Goal: Task Accomplishment & Management: Use online tool/utility

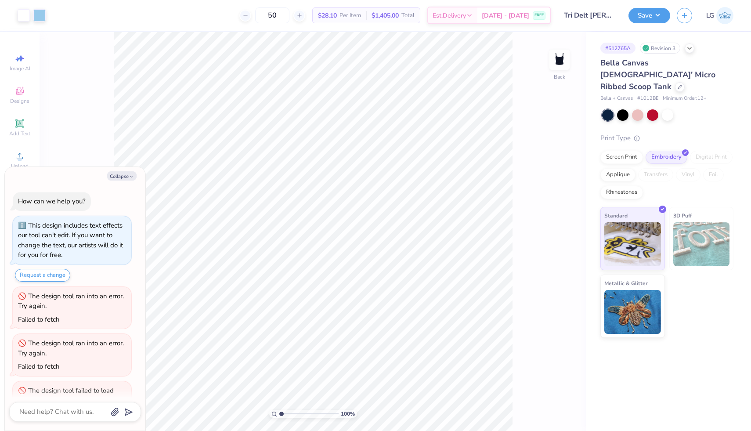
scroll to position [265, 0]
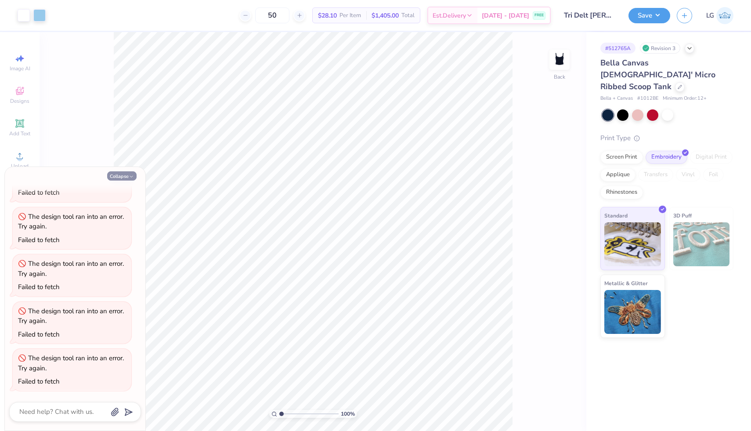
click at [119, 176] on button "Collapse" at bounding box center [121, 175] width 29 height 9
type textarea "x"
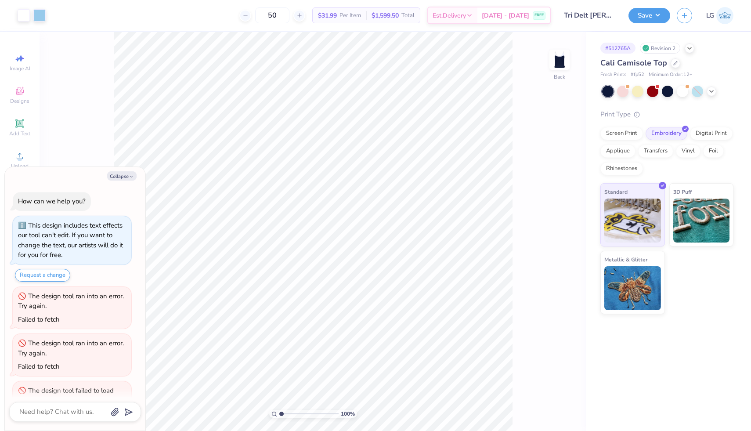
scroll to position [265, 0]
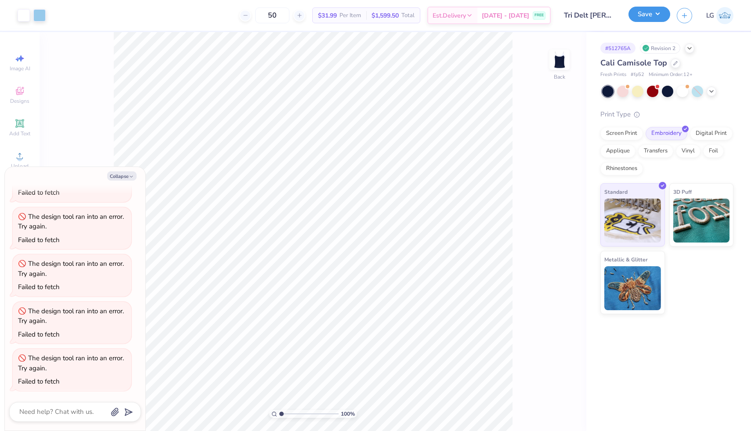
click at [639, 19] on button "Save" at bounding box center [649, 14] width 42 height 15
click at [128, 178] on button "Collapse" at bounding box center [121, 175] width 29 height 9
type textarea "x"
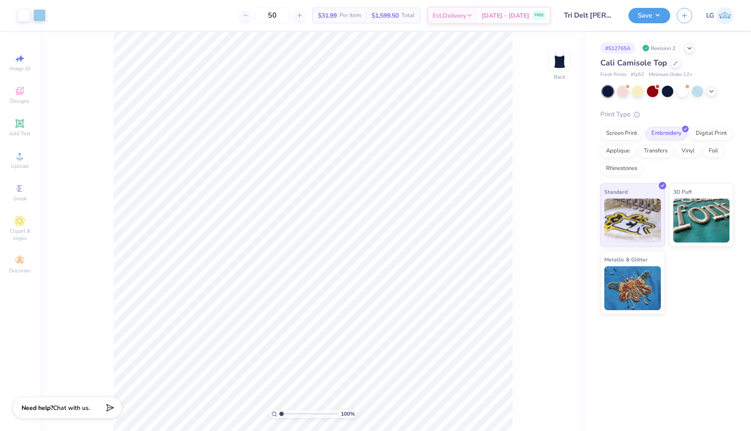
click at [624, 47] on div "# 512765A" at bounding box center [617, 48] width 35 height 11
click at [606, 17] on input "Tri Delt Parke Tank" at bounding box center [579, 16] width 86 height 18
click at [600, 16] on input "Tri Delt Parke Tank" at bounding box center [579, 16] width 86 height 18
click at [267, 12] on input "50" at bounding box center [272, 15] width 34 height 16
type input "5"
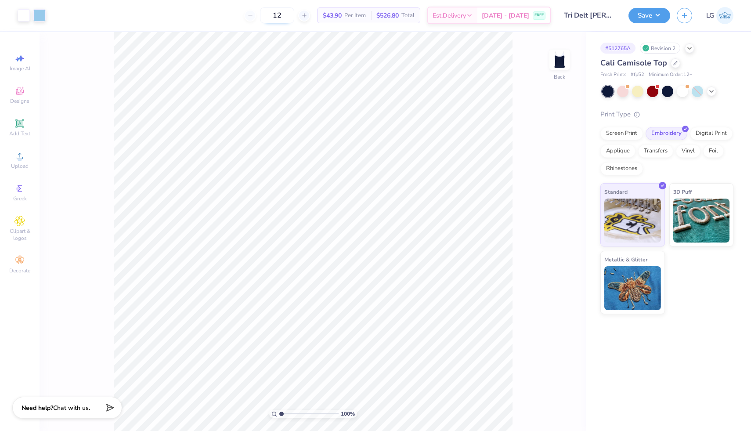
type input "1"
type input "2"
type input "3"
type input "4"
type input "7"
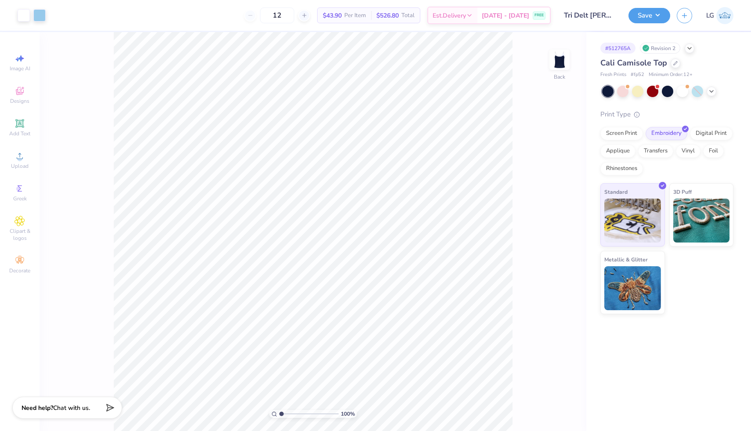
type input "12"
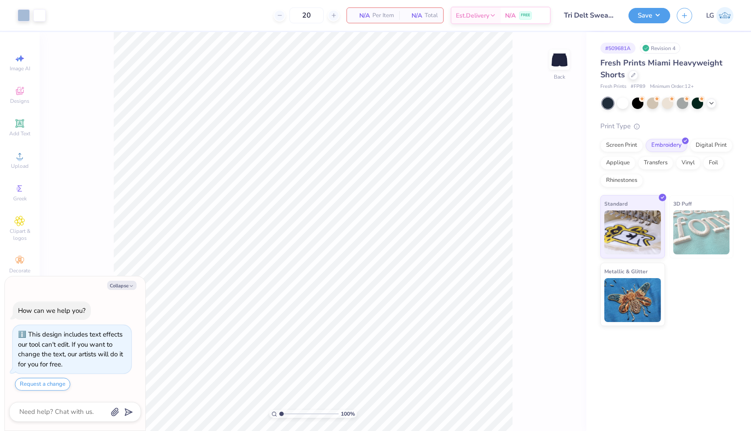
type textarea "x"
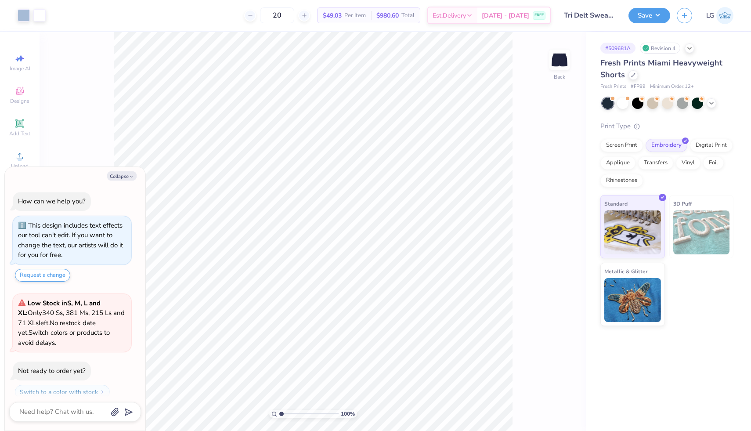
scroll to position [25, 0]
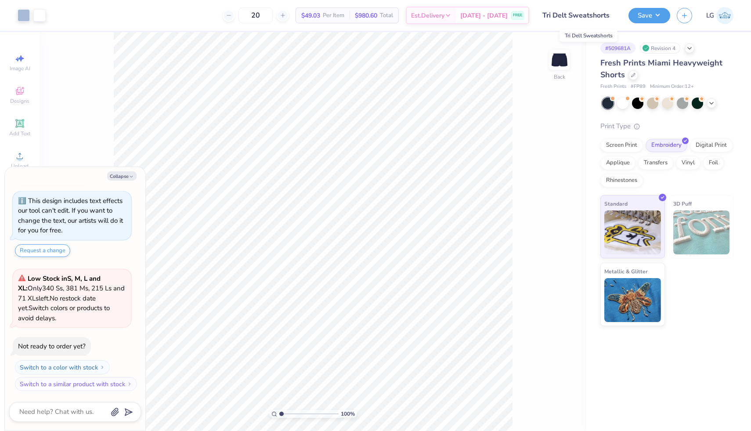
click at [593, 13] on input "Tri Delt Sweatshorts" at bounding box center [579, 16] width 86 height 18
click at [270, 15] on input "20" at bounding box center [277, 15] width 34 height 16
type input "2"
type input "3"
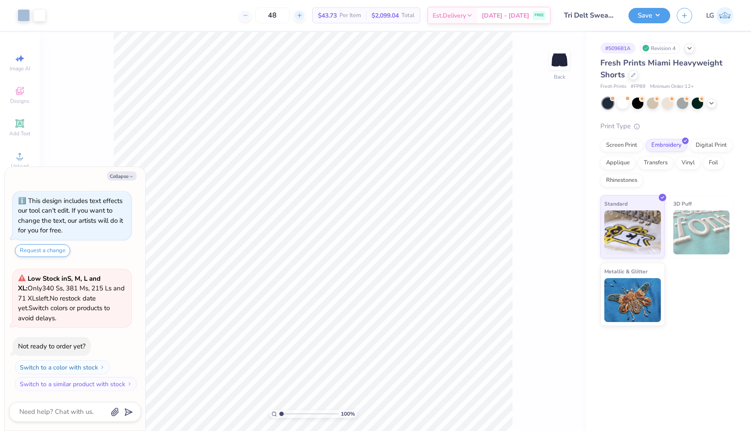
type input "4"
type input "7"
type input "12"
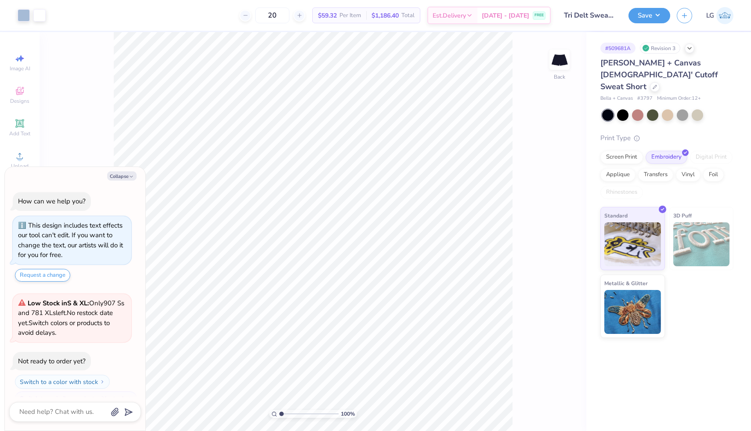
scroll to position [389, 0]
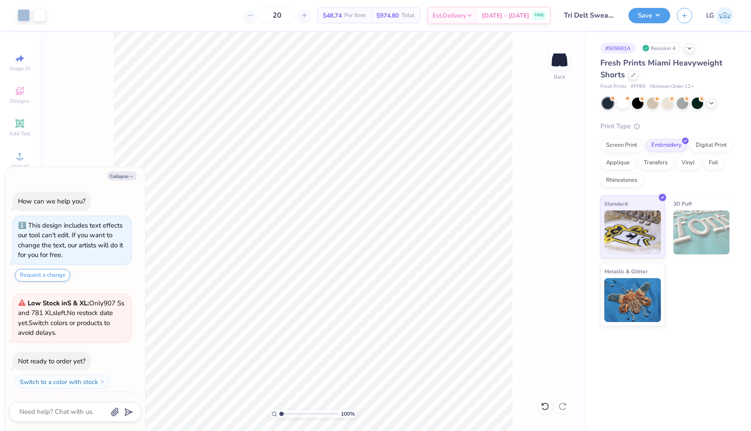
scroll to position [449, 0]
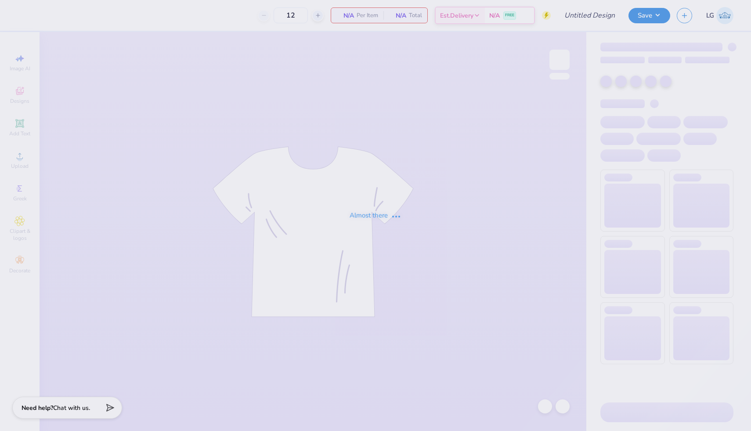
type input "tri delt general"
type input "50"
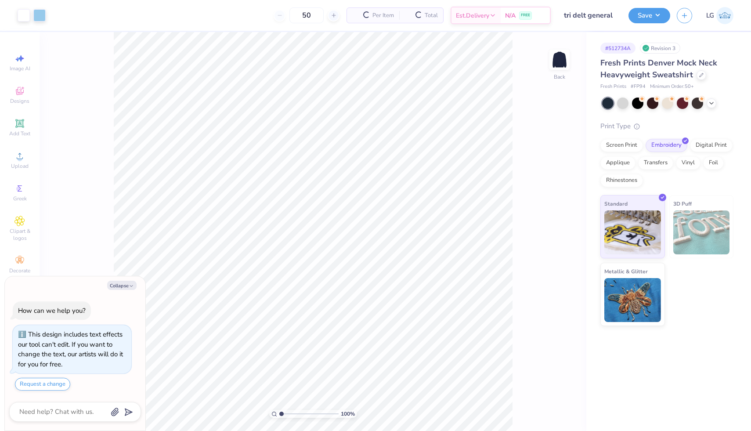
scroll to position [15, 0]
type textarea "x"
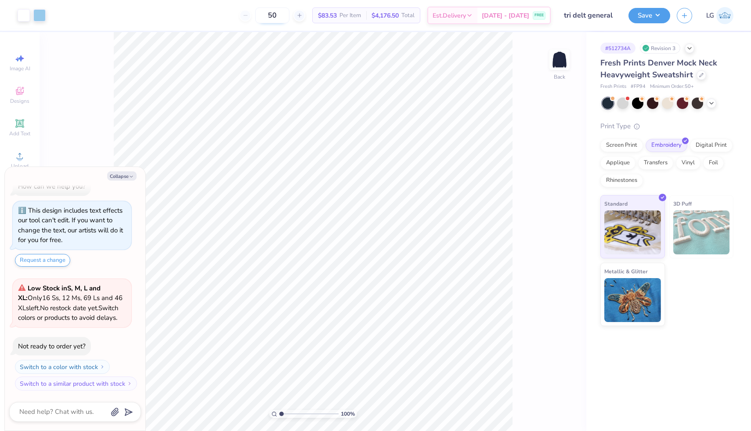
click at [287, 15] on input "50" at bounding box center [272, 15] width 34 height 16
type input "5"
click at [289, 18] on input "50" at bounding box center [272, 15] width 34 height 16
type input "5"
type input "2"
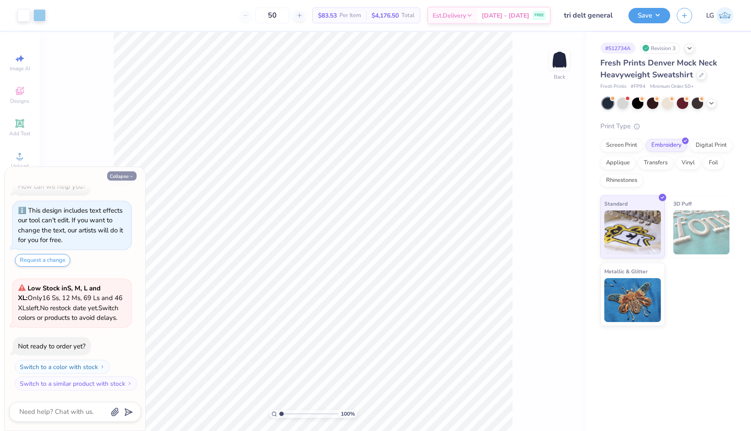
type input "50"
click at [128, 176] on button "Collapse" at bounding box center [121, 175] width 29 height 9
type textarea "x"
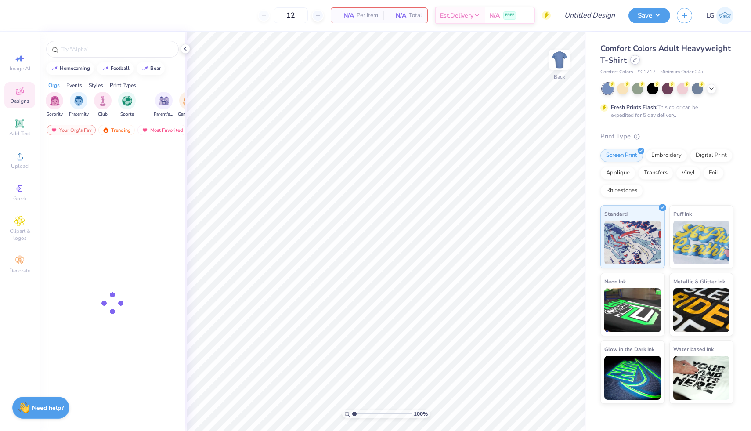
click at [635, 61] on icon at bounding box center [635, 60] width 4 height 4
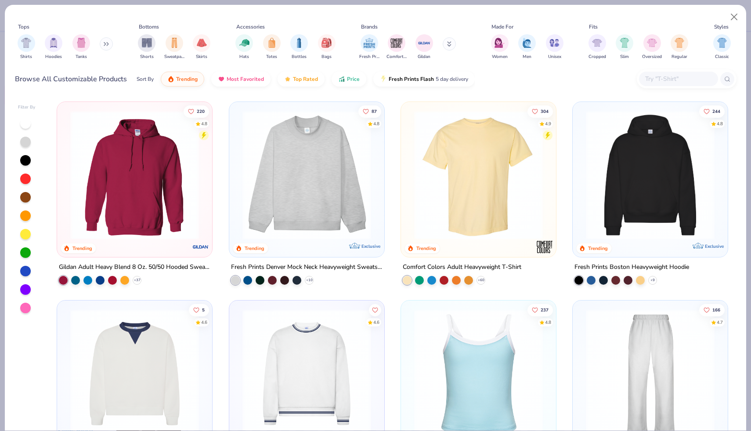
click at [104, 45] on button at bounding box center [106, 43] width 13 height 13
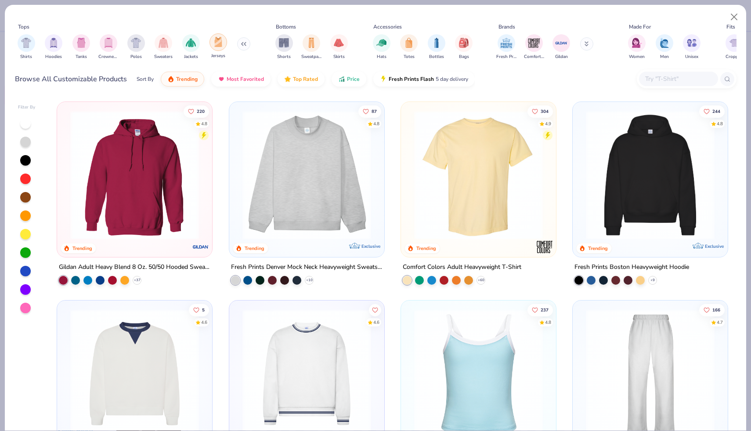
click at [222, 43] on img "filter for Jerseys" at bounding box center [218, 42] width 10 height 10
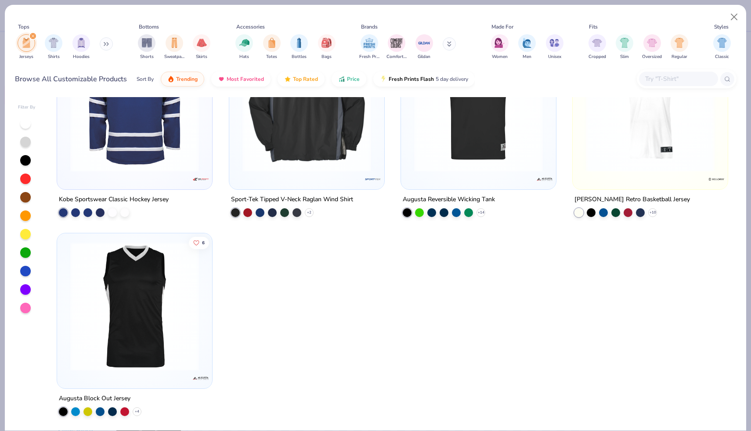
scroll to position [265, 0]
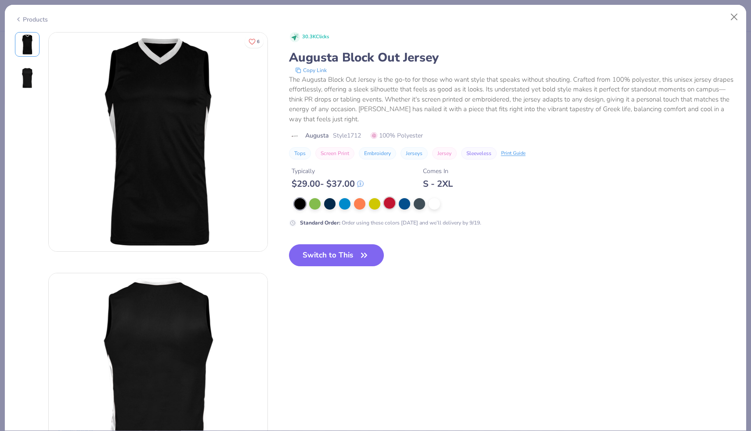
click at [392, 205] on div at bounding box center [389, 202] width 11 height 11
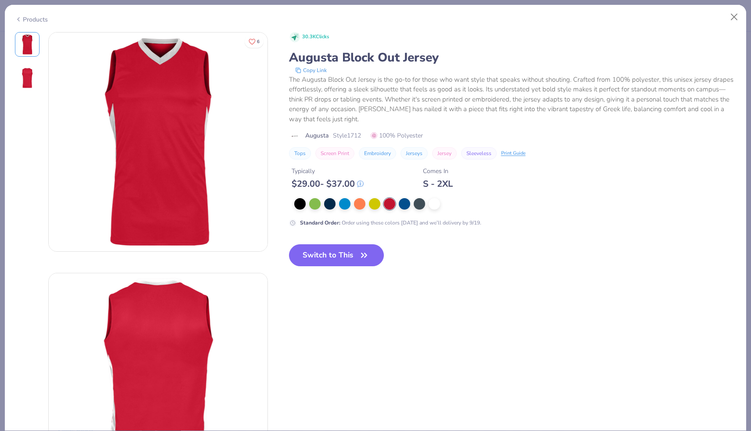
click at [36, 20] on div "Products" at bounding box center [31, 19] width 33 height 9
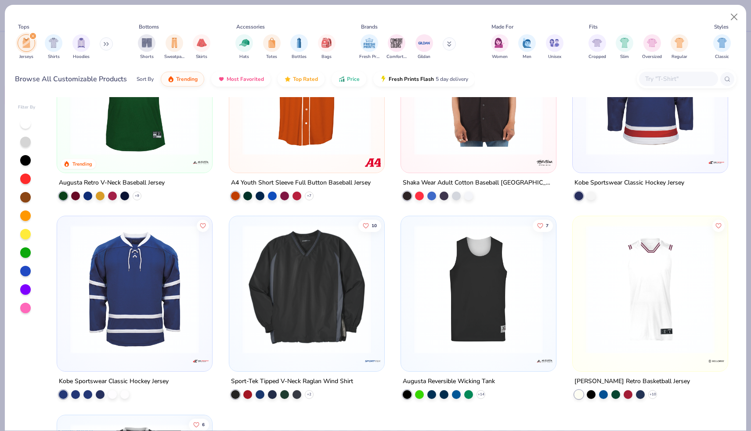
scroll to position [92, 0]
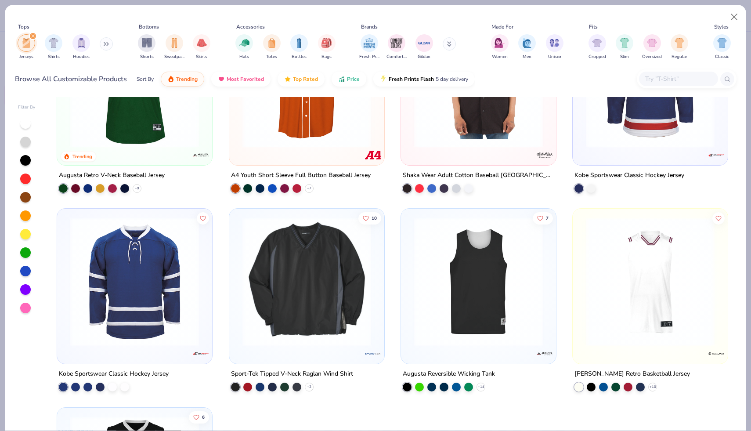
click at [455, 309] on img at bounding box center [478, 281] width 137 height 129
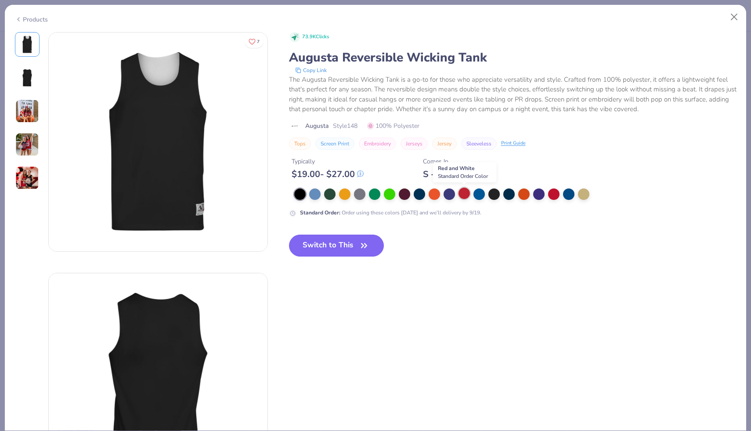
click at [463, 196] on div at bounding box center [463, 192] width 11 height 11
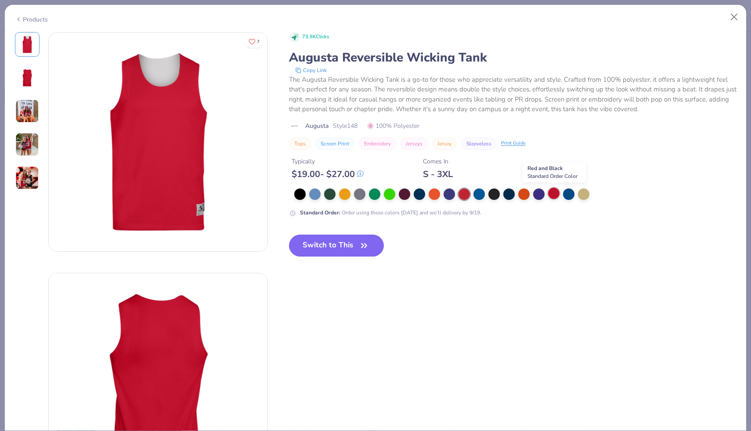
click at [550, 195] on div at bounding box center [553, 192] width 11 height 11
click at [461, 195] on div at bounding box center [463, 192] width 11 height 11
click at [24, 114] on img at bounding box center [27, 111] width 24 height 24
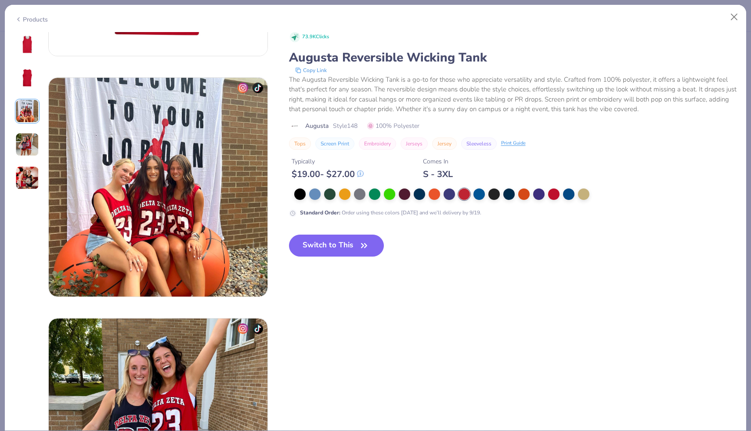
scroll to position [481, 0]
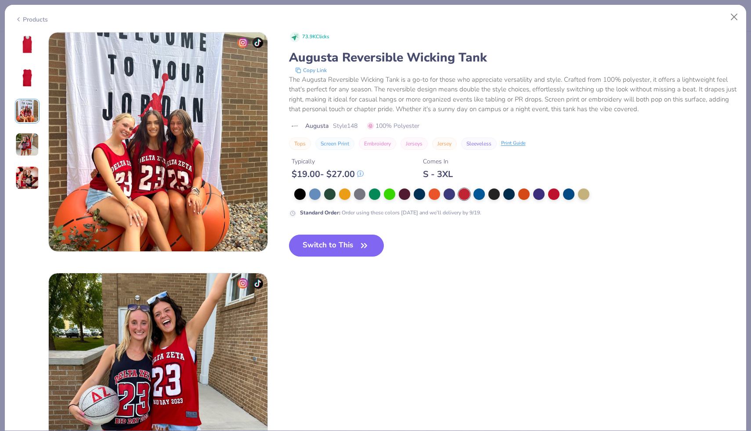
click at [15, 19] on icon at bounding box center [18, 19] width 7 height 11
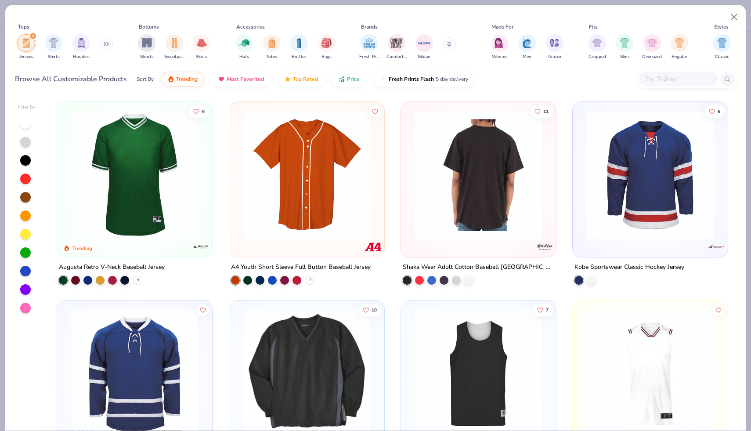
click at [410, 225] on img at bounding box center [340, 175] width 137 height 129
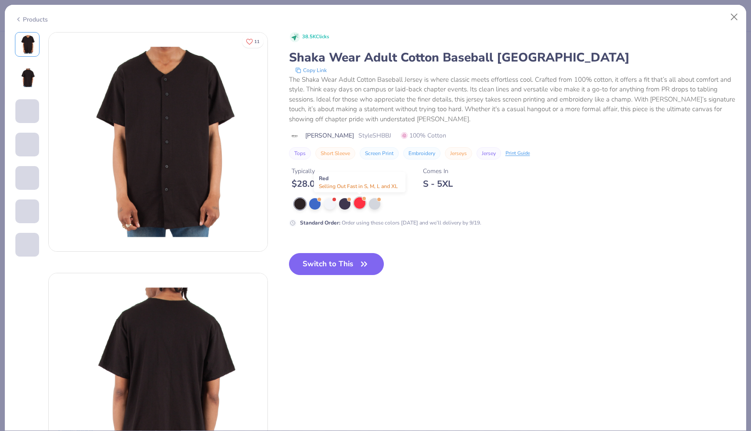
click at [363, 205] on div at bounding box center [359, 202] width 11 height 11
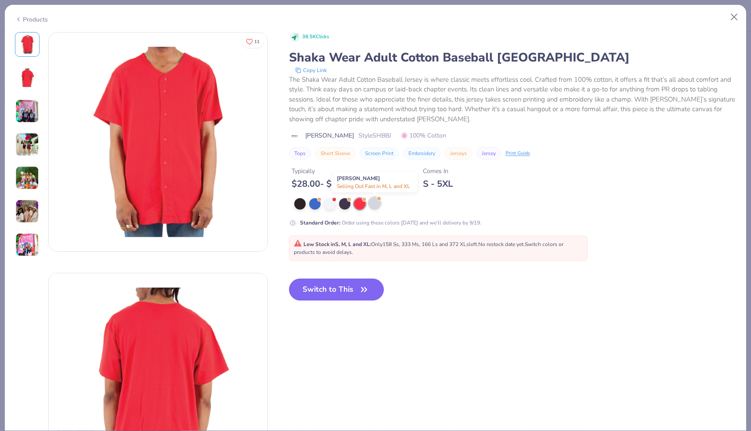
click at [376, 205] on div at bounding box center [374, 202] width 11 height 11
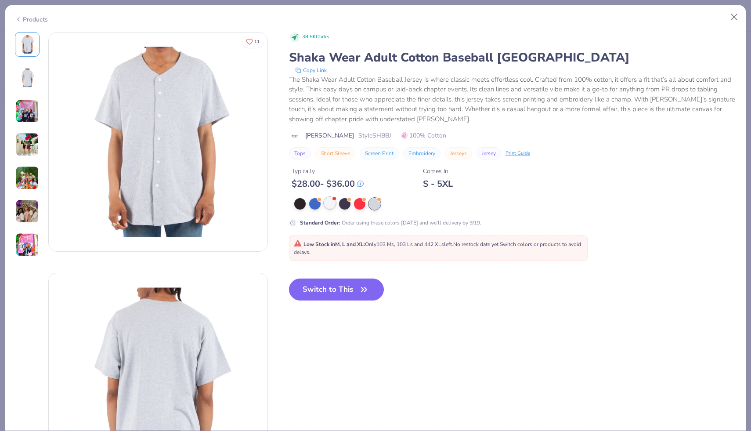
click at [328, 207] on div at bounding box center [329, 202] width 11 height 11
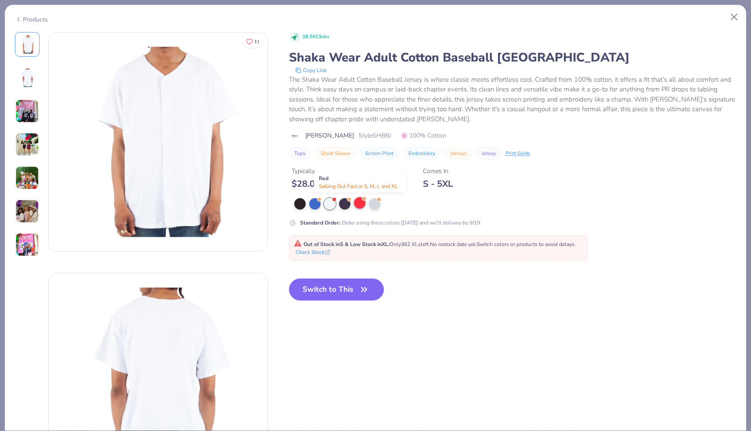
click at [361, 207] on div at bounding box center [359, 202] width 11 height 11
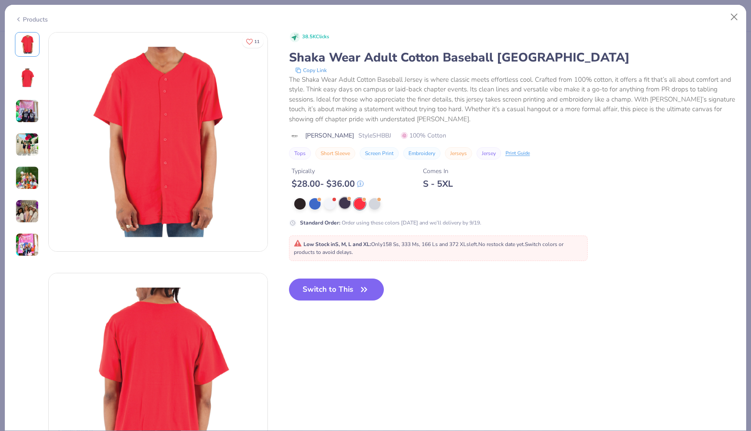
click at [347, 205] on div at bounding box center [344, 202] width 11 height 11
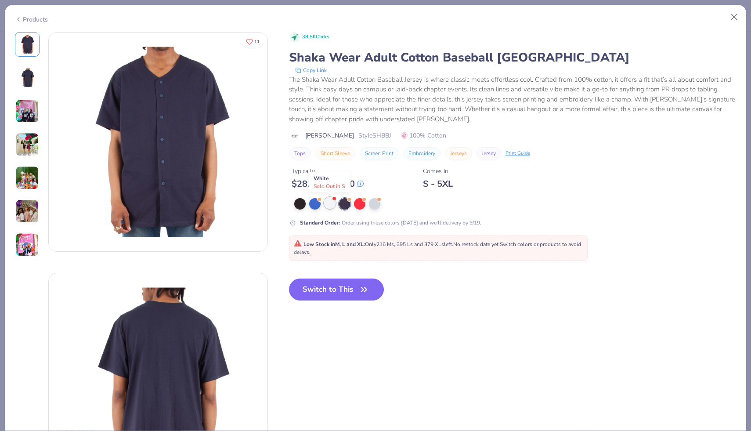
click at [332, 201] on div at bounding box center [329, 202] width 11 height 11
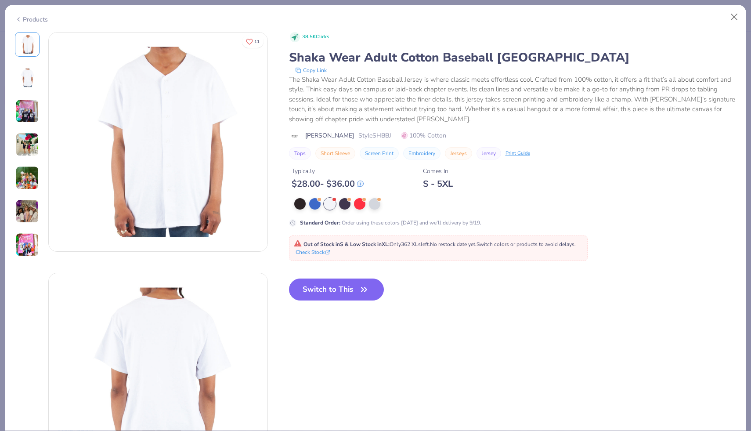
click at [26, 115] on img at bounding box center [27, 111] width 24 height 24
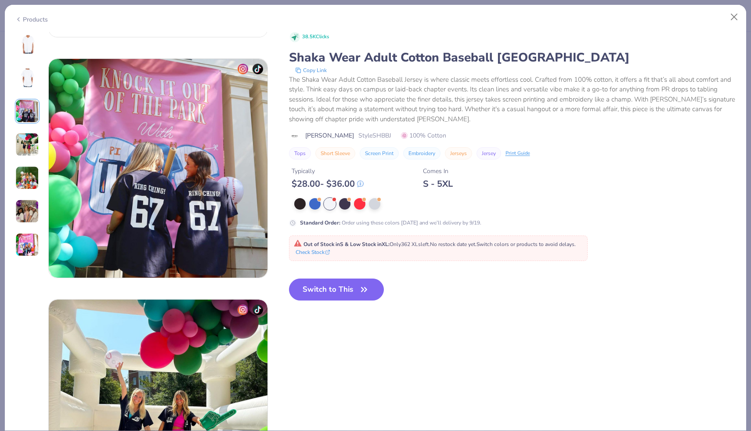
scroll to position [481, 0]
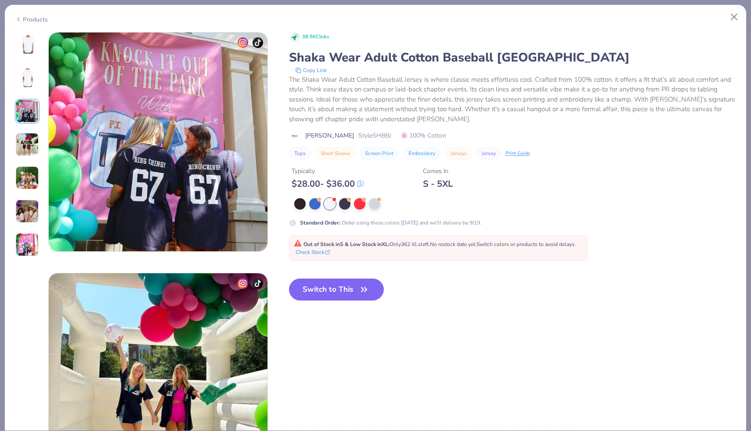
click at [22, 163] on div at bounding box center [27, 144] width 25 height 225
click at [24, 181] on img at bounding box center [27, 178] width 24 height 24
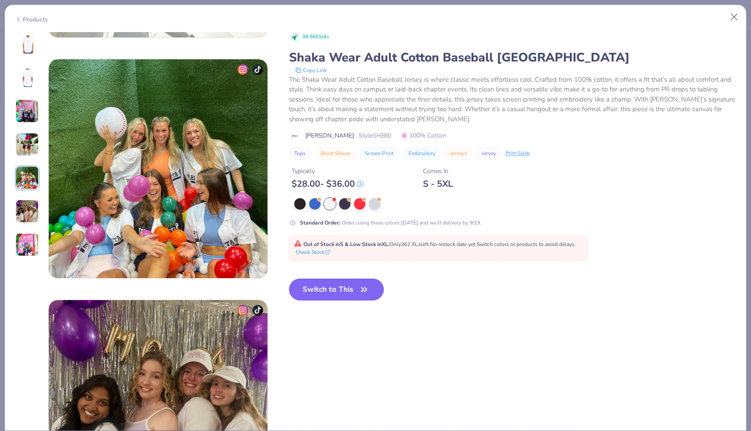
scroll to position [962, 0]
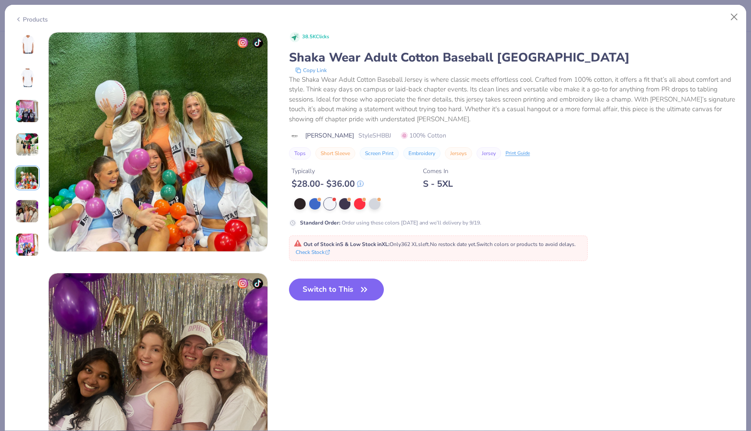
click at [29, 20] on div "Products" at bounding box center [31, 19] width 33 height 9
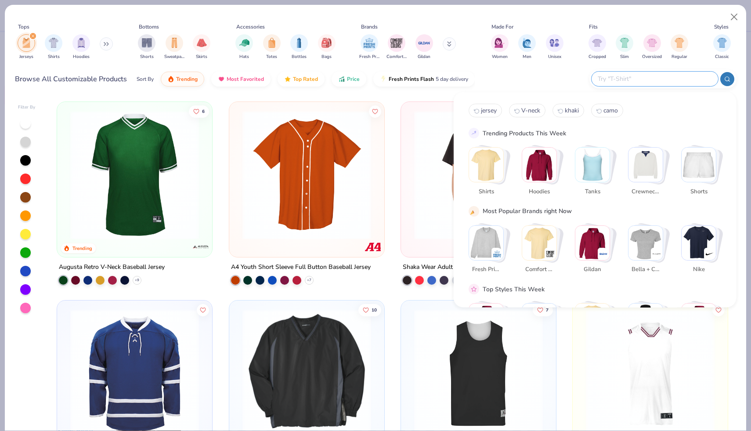
click at [683, 79] on input "text" at bounding box center [654, 79] width 115 height 10
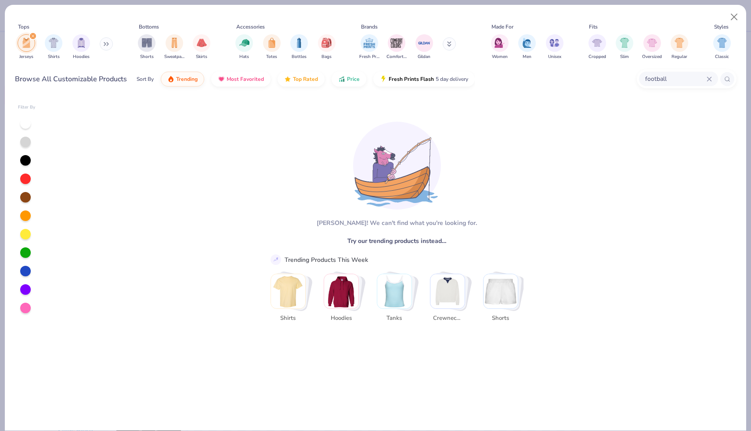
click at [32, 36] on icon "filter for Jerseys" at bounding box center [33, 36] width 3 height 3
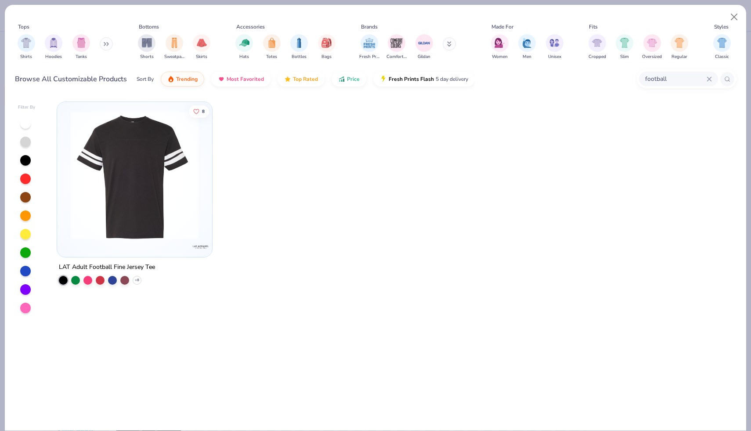
click at [159, 175] on img at bounding box center [134, 175] width 137 height 129
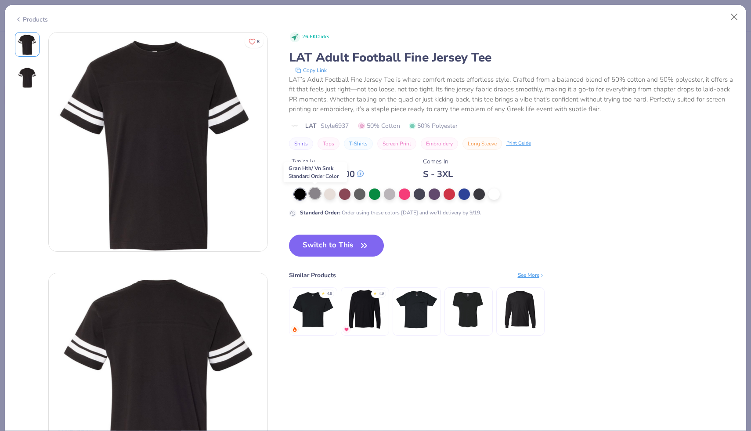
click at [310, 193] on div at bounding box center [314, 192] width 11 height 11
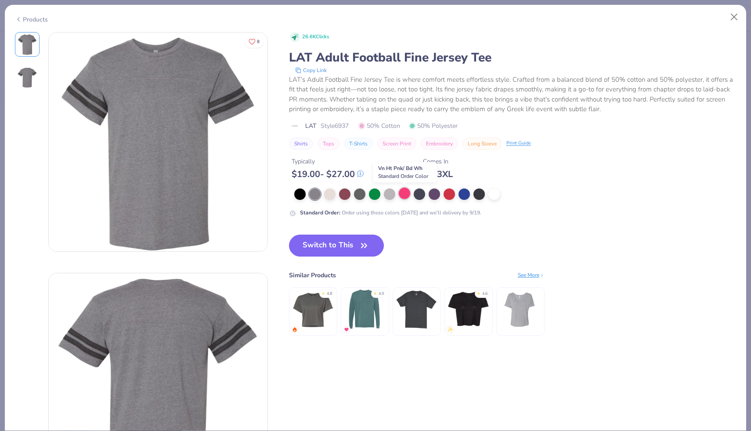
click at [401, 195] on div at bounding box center [404, 192] width 11 height 11
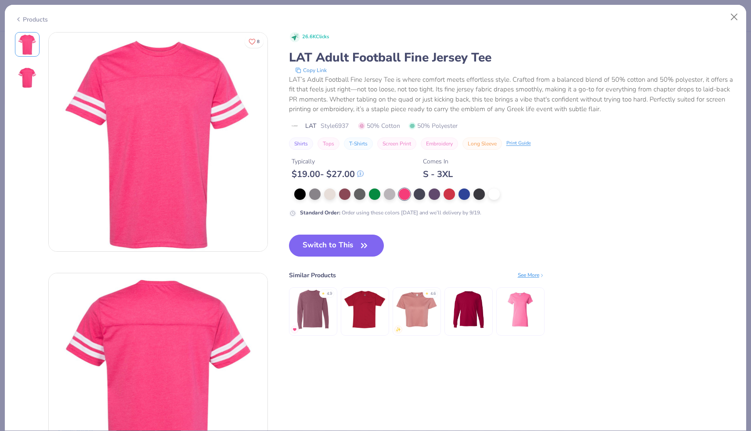
click at [25, 19] on div "Products" at bounding box center [31, 19] width 33 height 9
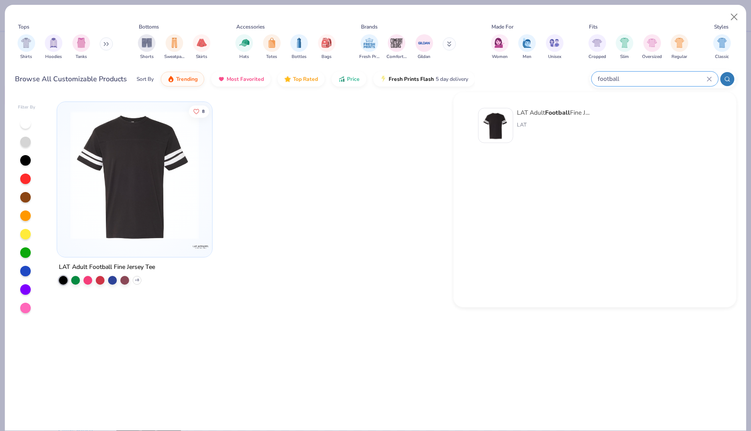
click at [670, 79] on input "football" at bounding box center [652, 79] width 110 height 10
type input "f"
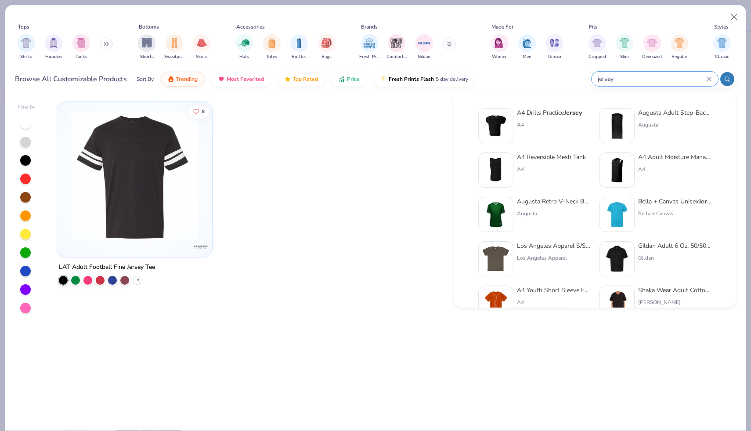
type input "jersey"
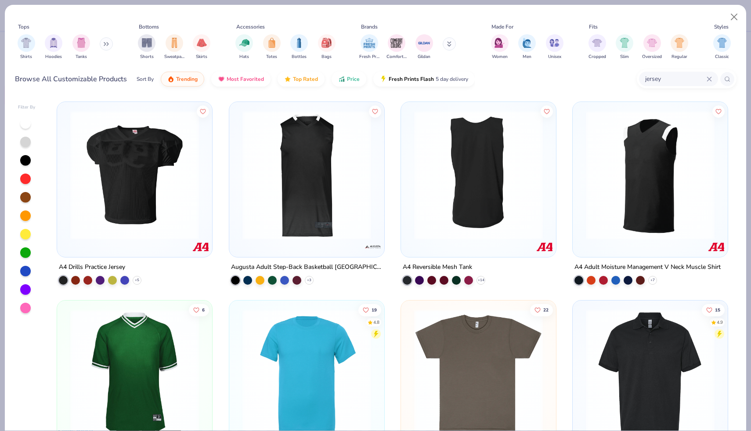
click at [156, 182] on img at bounding box center [134, 175] width 137 height 129
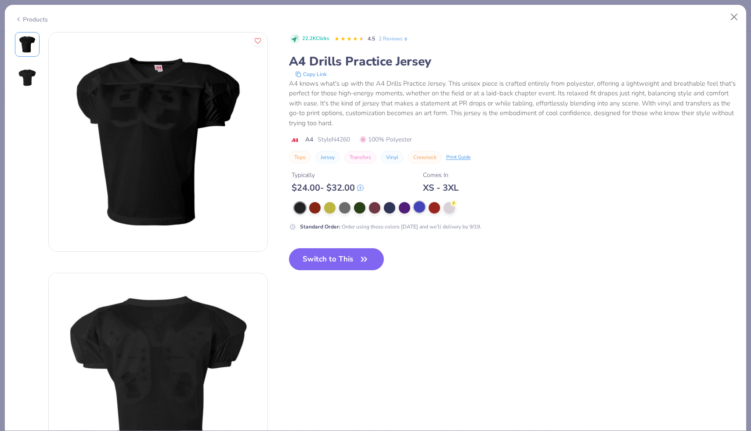
click at [416, 205] on div at bounding box center [419, 206] width 11 height 11
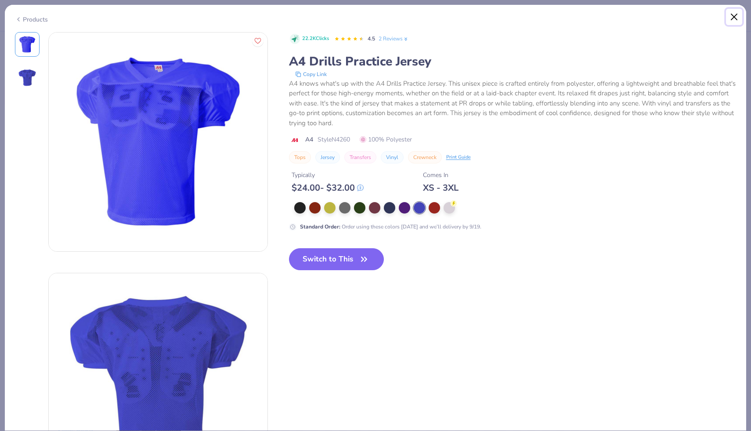
click at [732, 17] on button "Close" at bounding box center [734, 17] width 17 height 17
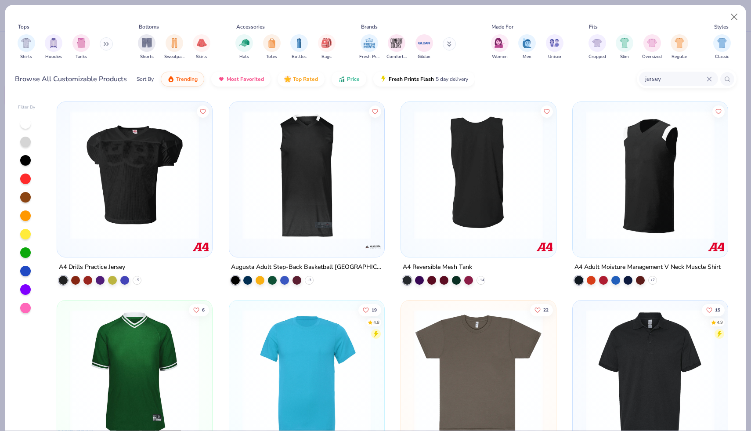
click at [106, 42] on icon at bounding box center [106, 44] width 5 height 4
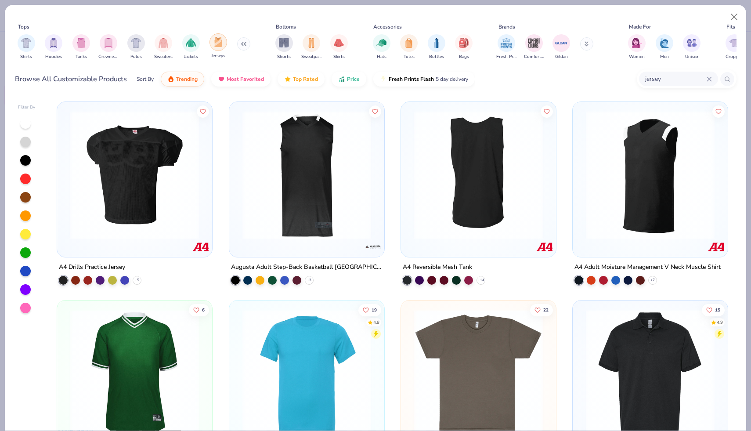
click at [215, 43] on img "filter for Jerseys" at bounding box center [218, 42] width 10 height 10
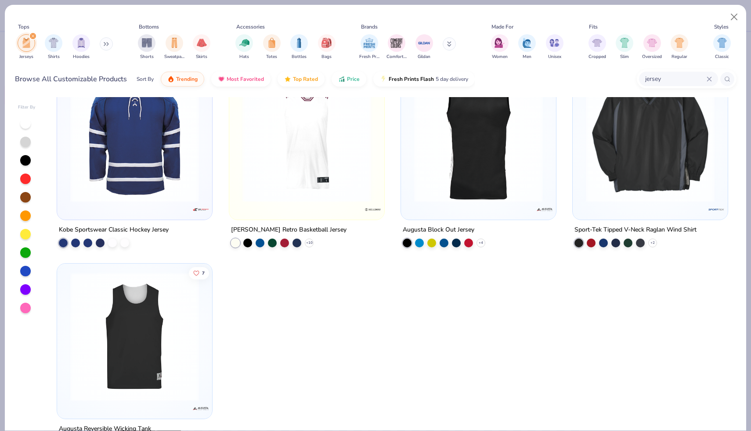
scroll to position [218, 0]
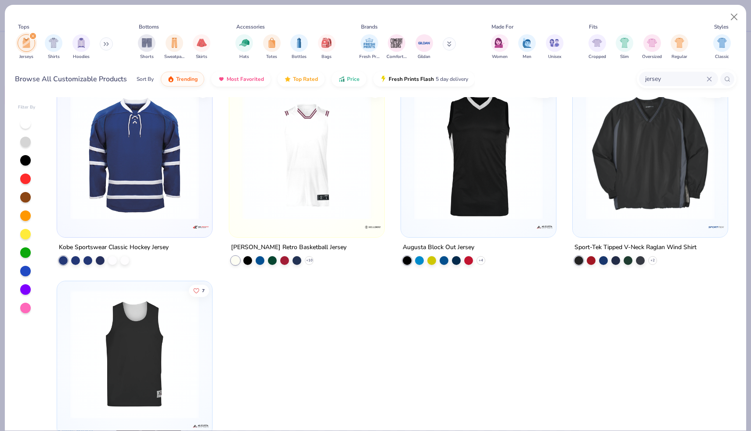
click at [449, 197] on img at bounding box center [478, 155] width 137 height 129
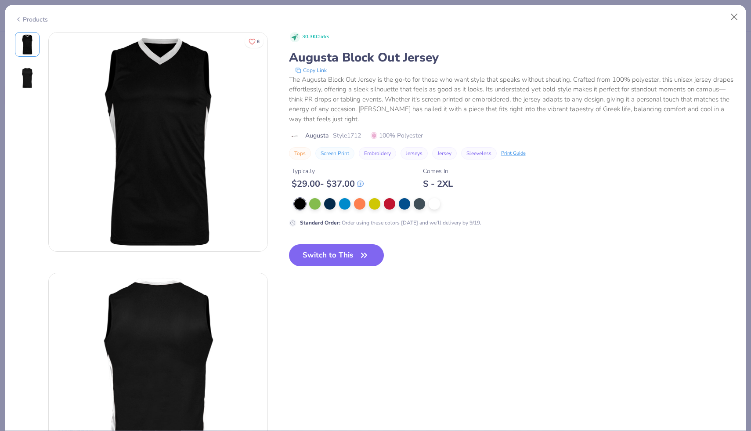
click at [36, 15] on div "Products" at bounding box center [31, 19] width 33 height 9
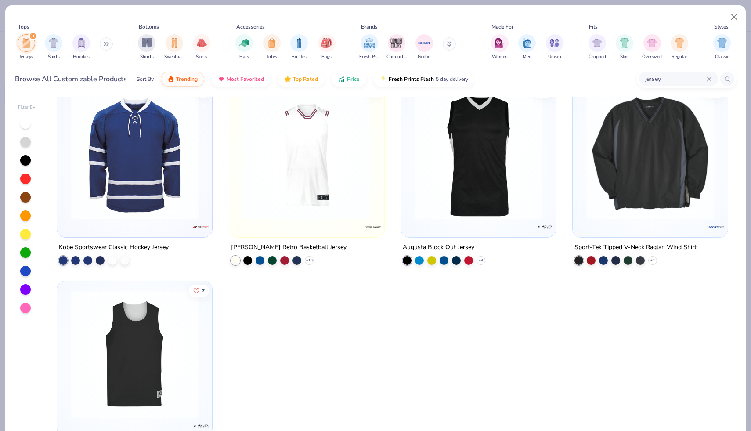
click at [127, 365] on img at bounding box center [134, 353] width 137 height 129
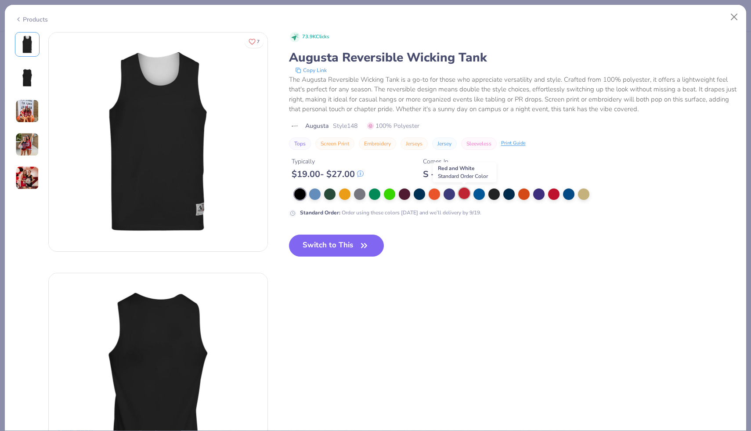
click at [464, 195] on div at bounding box center [463, 192] width 11 height 11
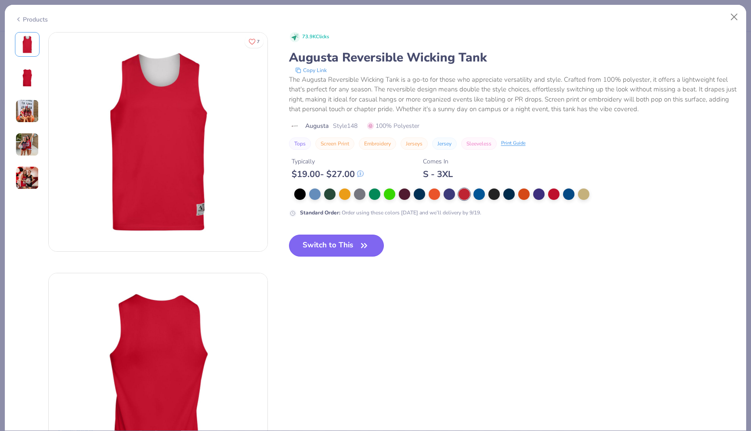
click at [359, 251] on icon "button" at bounding box center [364, 245] width 12 height 12
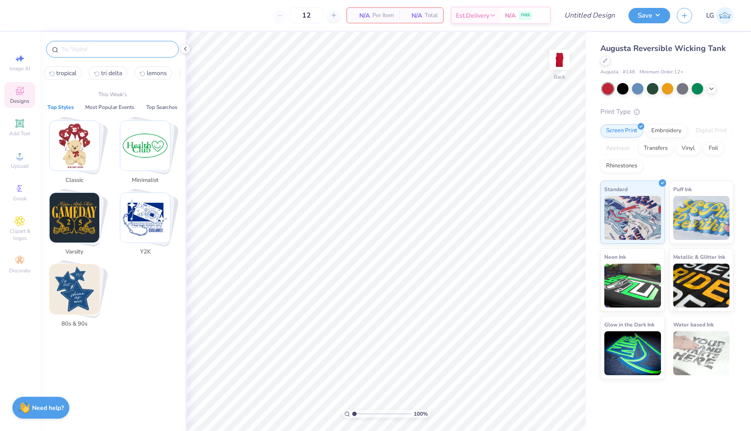
click at [119, 47] on input "text" at bounding box center [117, 49] width 112 height 9
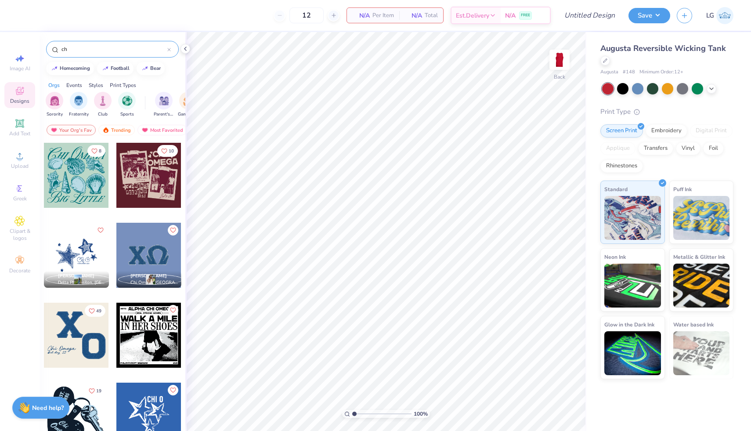
type input "c"
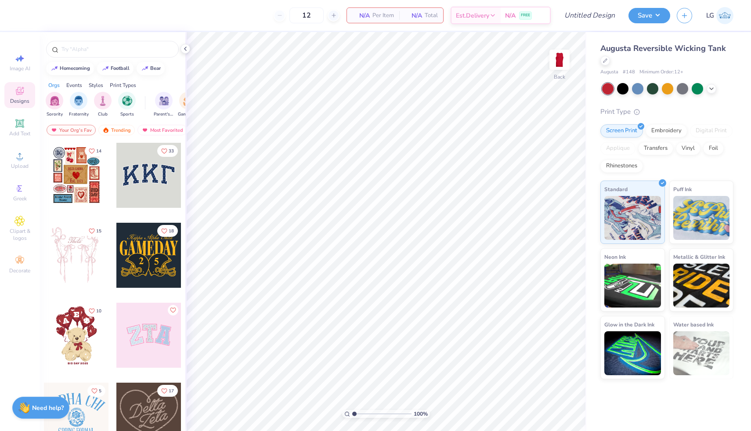
click at [19, 93] on icon at bounding box center [20, 91] width 8 height 8
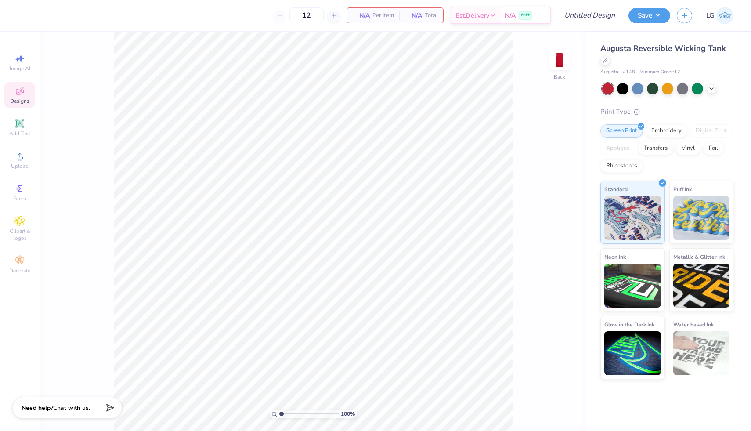
click at [15, 99] on span "Designs" at bounding box center [19, 100] width 19 height 7
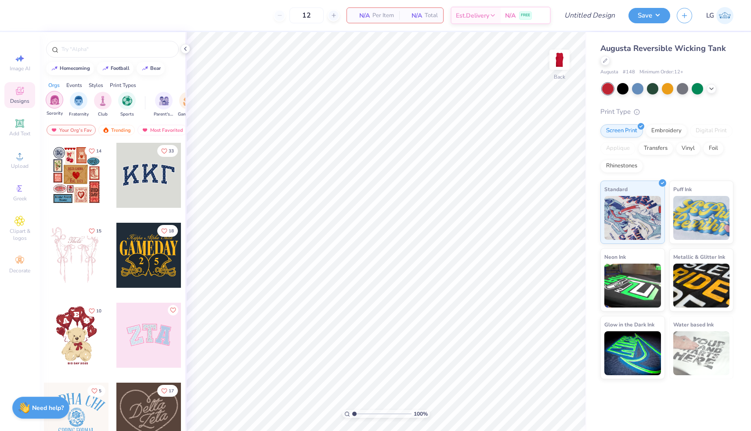
click at [50, 101] on img "filter for Sorority" at bounding box center [55, 100] width 10 height 10
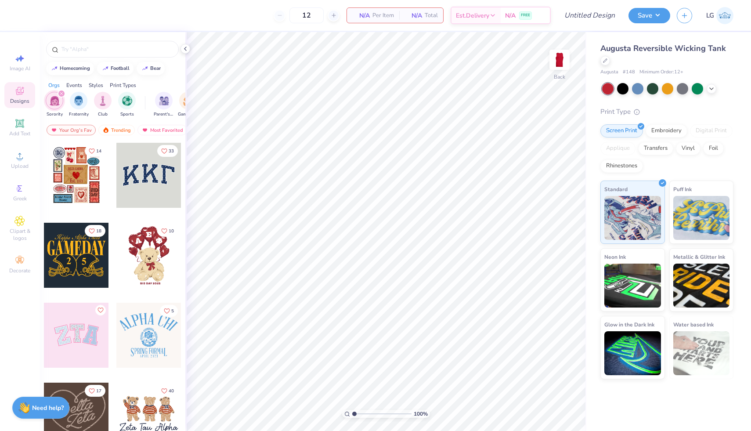
click at [73, 84] on div "Events" at bounding box center [74, 85] width 16 height 8
click at [74, 101] on img "filter for Game Day" at bounding box center [79, 100] width 10 height 10
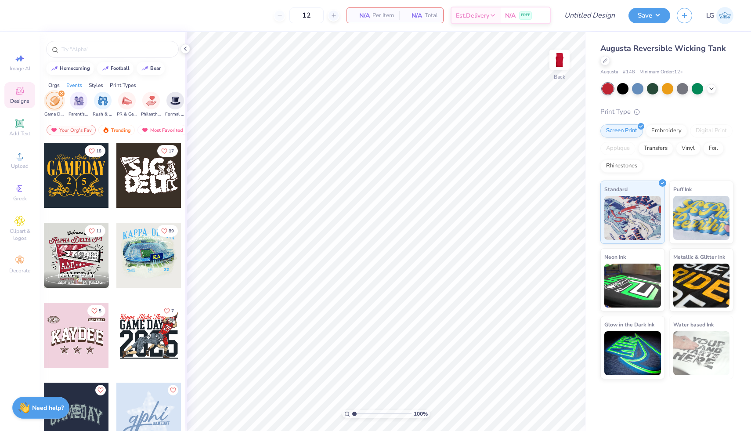
click at [60, 94] on icon "filter for Game Day" at bounding box center [62, 94] width 4 height 4
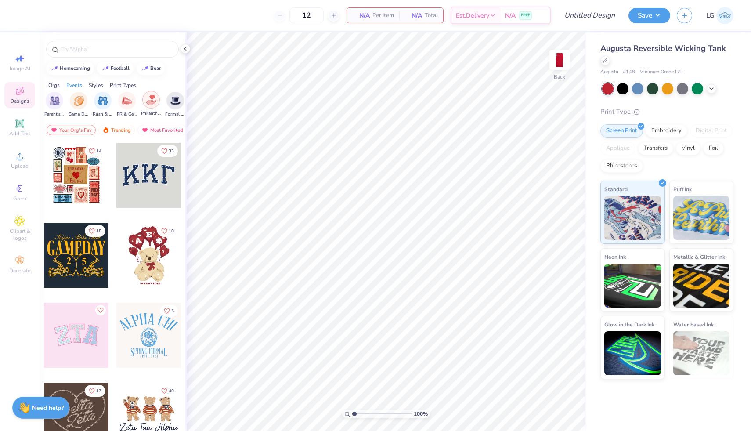
click at [150, 102] on img "filter for Philanthropy" at bounding box center [151, 100] width 10 height 10
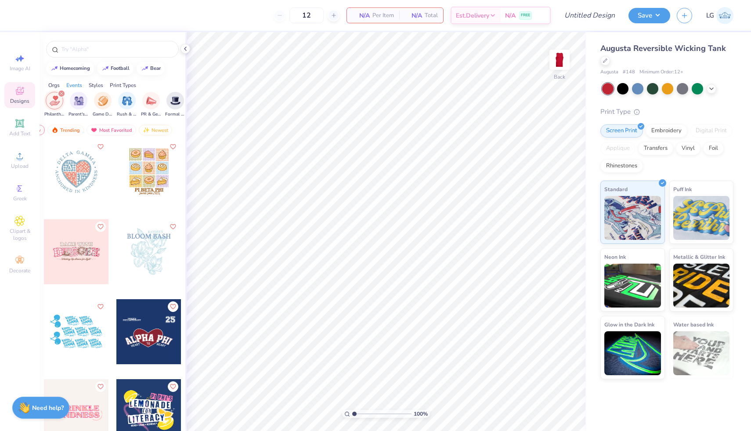
scroll to position [2083, 0]
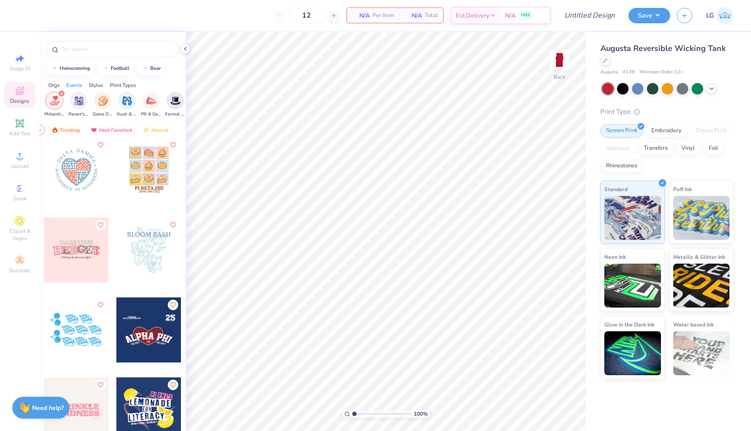
click at [62, 94] on icon "filter for Philanthropy" at bounding box center [62, 94] width 4 height 4
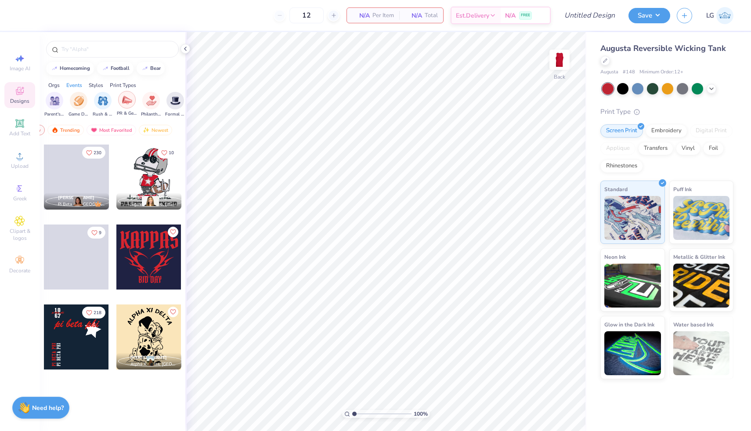
scroll to position [0, 111]
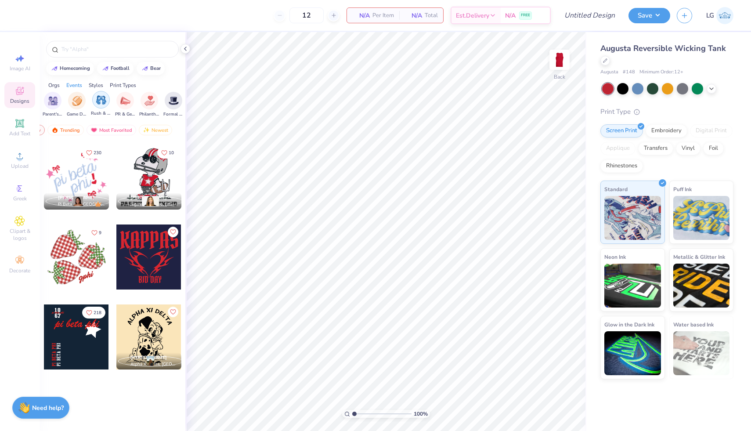
click at [100, 97] on img "filter for Rush & Bid" at bounding box center [101, 100] width 10 height 10
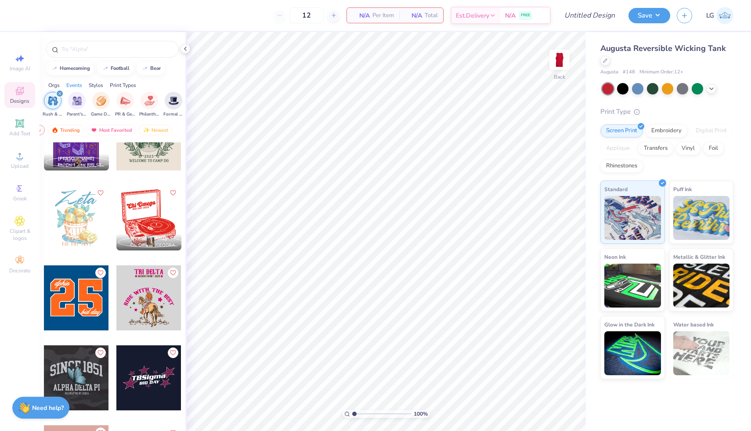
scroll to position [4516, 0]
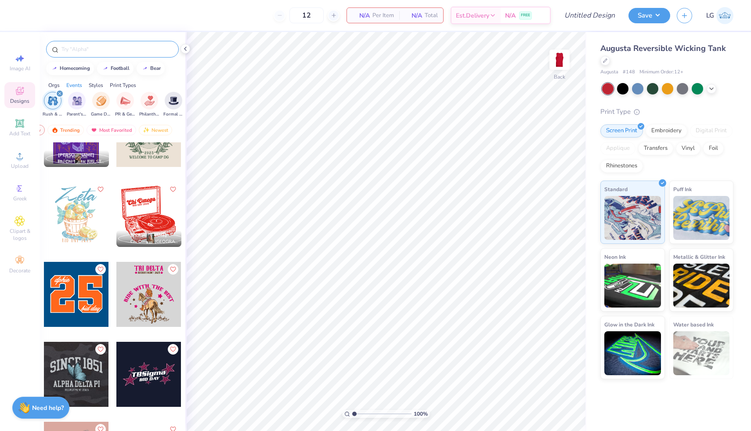
click at [110, 52] on input "text" at bounding box center [117, 49] width 112 height 9
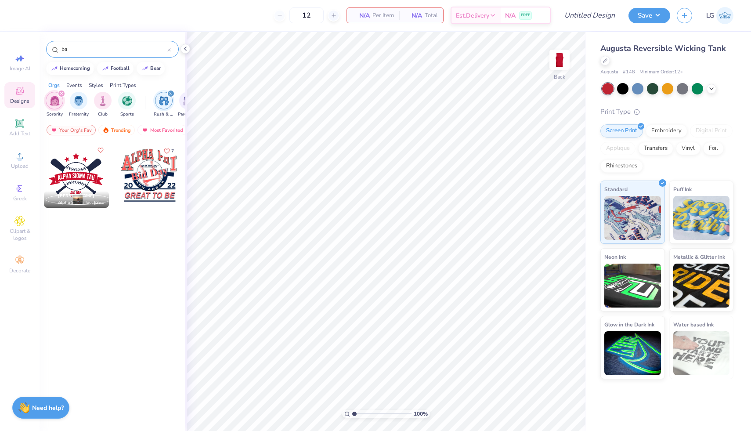
type input "b"
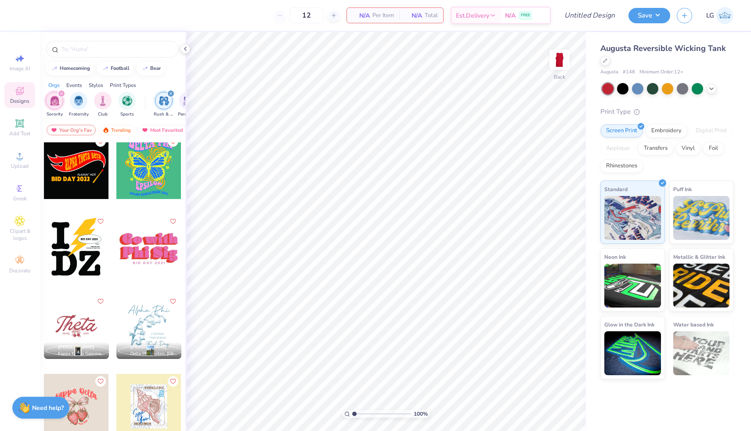
scroll to position [2575, 0]
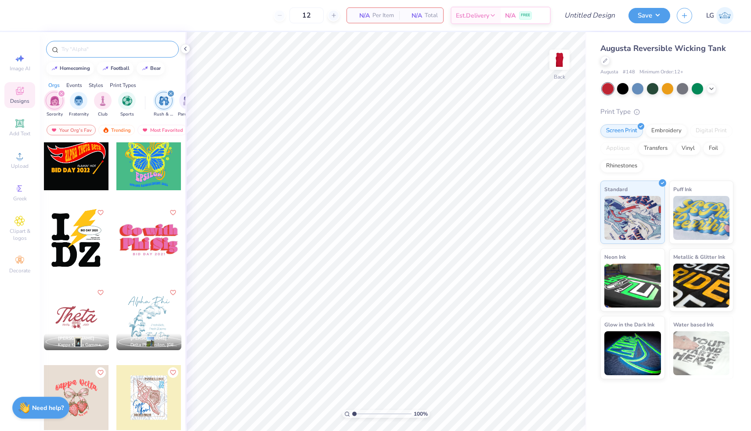
click at [121, 48] on input "text" at bounding box center [117, 49] width 112 height 9
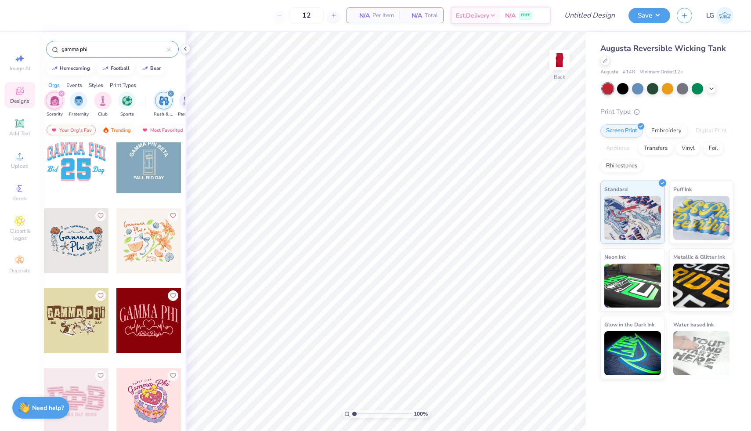
scroll to position [0, 0]
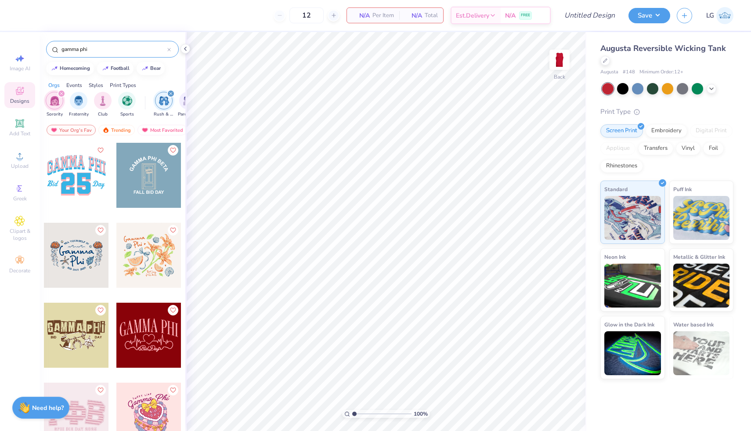
type input "gamma phi"
click at [172, 94] on icon "filter for Rush & Bid" at bounding box center [171, 94] width 4 height 4
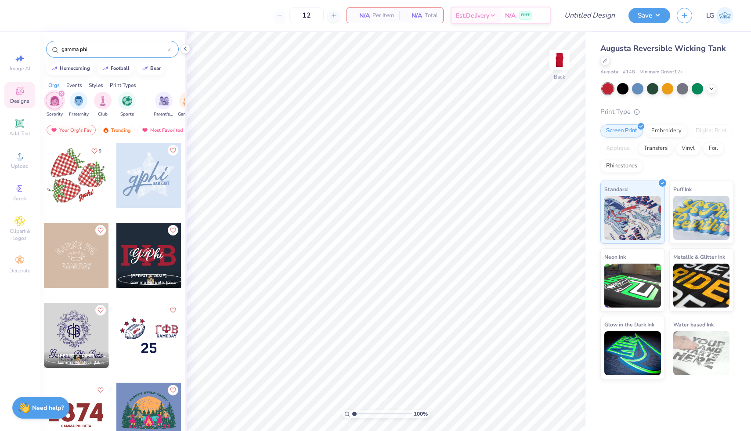
click at [60, 94] on icon "filter for Sorority" at bounding box center [62, 94] width 4 height 4
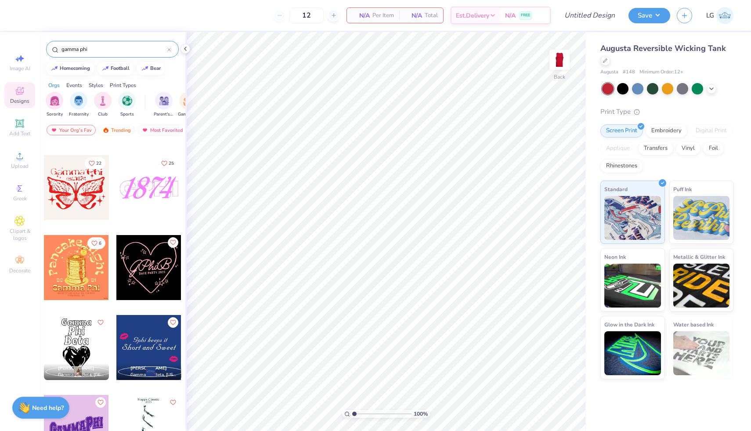
scroll to position [7261, 0]
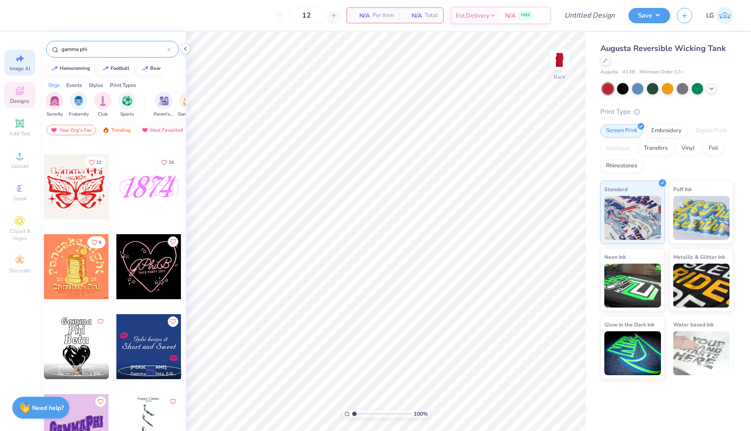
click at [15, 67] on span "Image AI" at bounding box center [20, 68] width 21 height 7
select select "4"
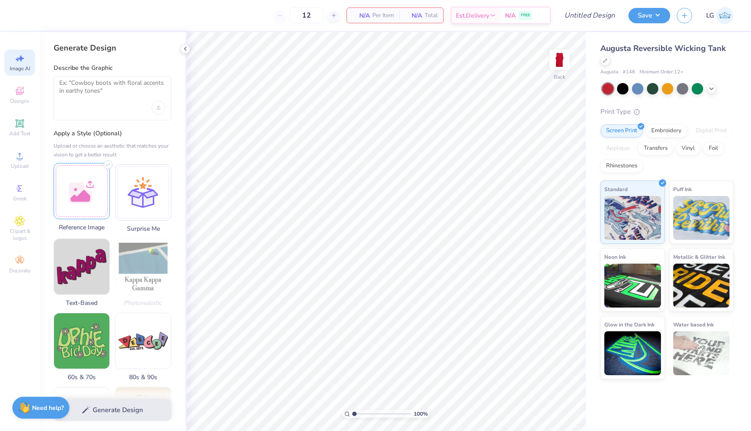
click at [76, 187] on div at bounding box center [82, 191] width 56 height 56
click at [86, 88] on textarea at bounding box center [112, 90] width 106 height 22
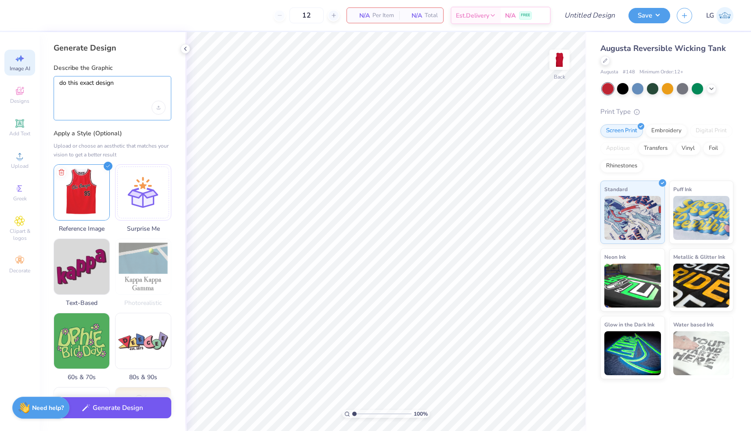
type textarea "do this exact design"
click at [135, 416] on button "Generate Design" at bounding box center [113, 408] width 118 height 22
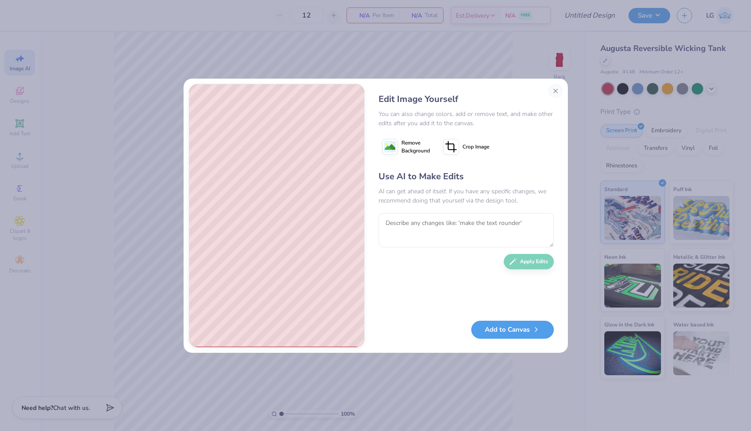
click at [497, 333] on button "Add to Canvas" at bounding box center [512, 330] width 83 height 18
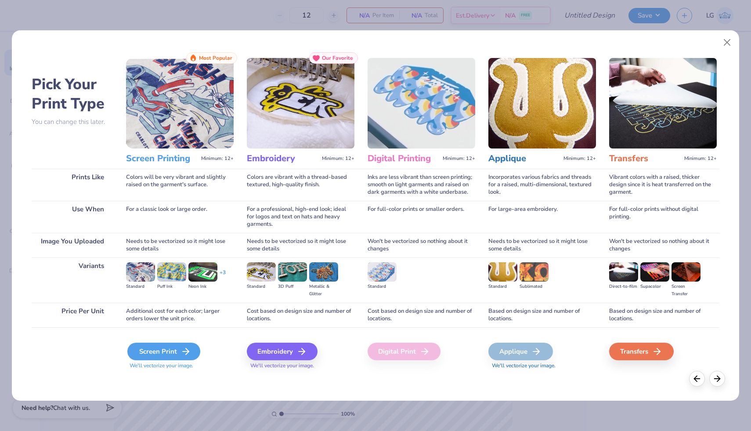
click at [154, 355] on div "Screen Print" at bounding box center [163, 351] width 73 height 18
click at [174, 348] on div "Screen Print" at bounding box center [163, 351] width 73 height 18
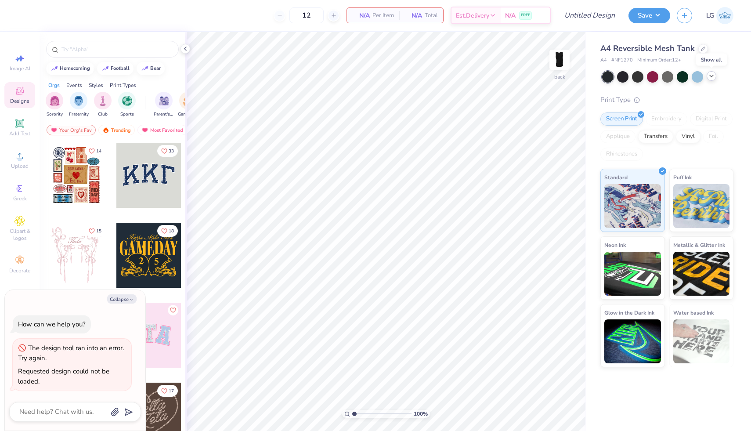
click at [711, 76] on polyline at bounding box center [712, 76] width 4 height 2
type textarea "x"
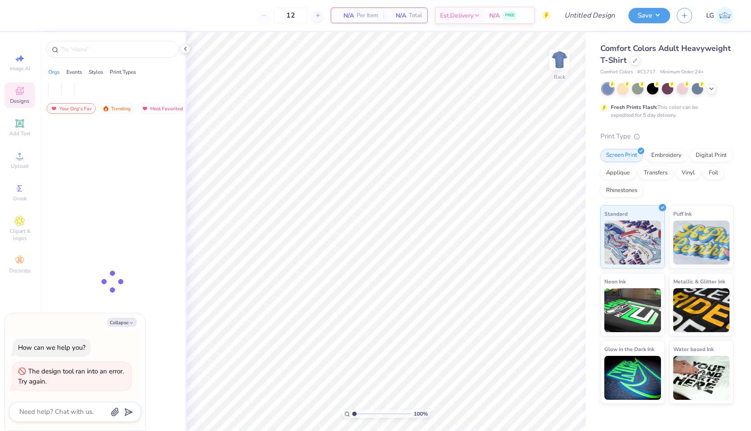
type textarea "x"
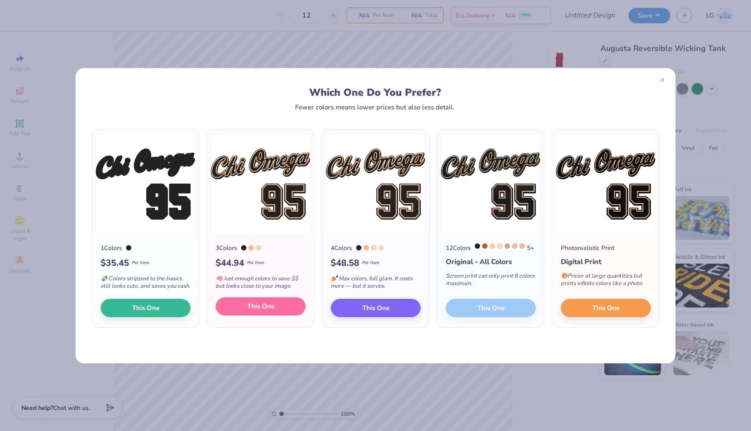
click at [251, 311] on span "This One" at bounding box center [260, 306] width 27 height 10
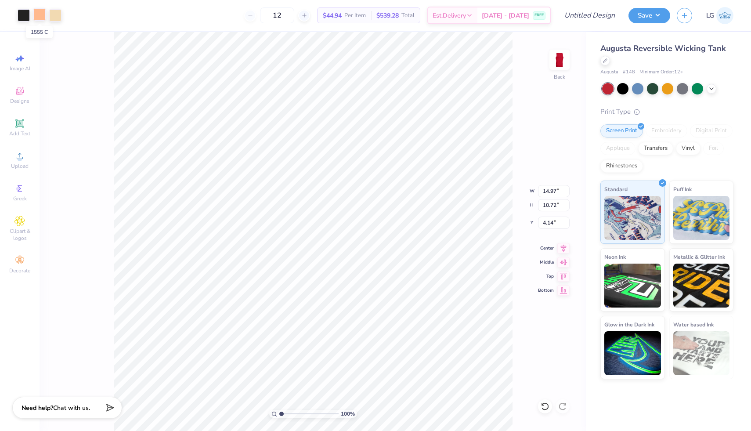
click at [43, 18] on div at bounding box center [39, 14] width 12 height 12
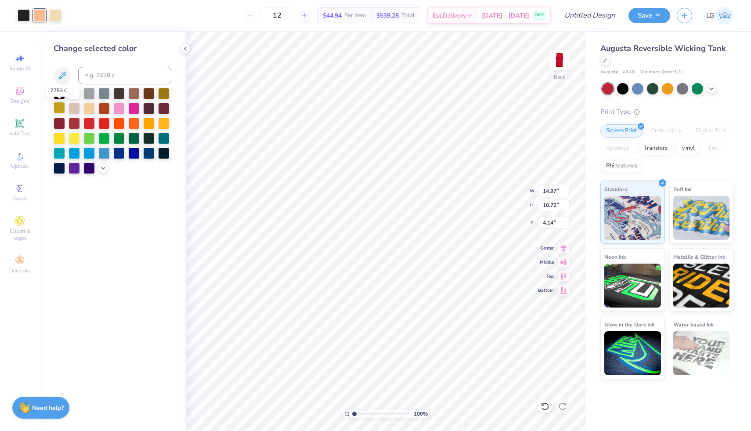
click at [60, 109] on div at bounding box center [59, 107] width 11 height 11
click at [63, 141] on div at bounding box center [59, 137] width 11 height 11
click at [54, 13] on div at bounding box center [55, 14] width 12 height 12
click at [60, 141] on div at bounding box center [59, 137] width 11 height 11
click at [75, 135] on div at bounding box center [73, 137] width 11 height 11
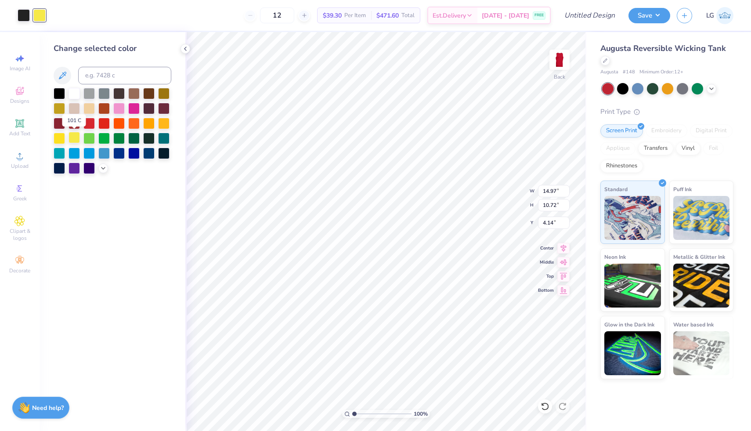
click at [75, 135] on div at bounding box center [73, 137] width 11 height 11
click at [166, 123] on div at bounding box center [163, 122] width 11 height 11
click at [151, 124] on div at bounding box center [148, 122] width 11 height 11
click at [103, 167] on polyline at bounding box center [103, 167] width 4 height 2
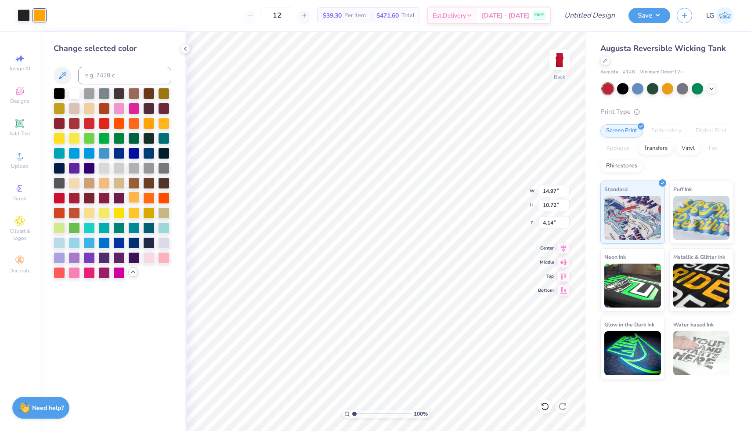
click at [136, 199] on div at bounding box center [133, 196] width 11 height 11
click at [101, 182] on div at bounding box center [103, 182] width 11 height 11
click at [134, 198] on div at bounding box center [133, 196] width 11 height 11
click at [106, 211] on div at bounding box center [103, 211] width 11 height 11
click at [93, 213] on div at bounding box center [88, 211] width 11 height 11
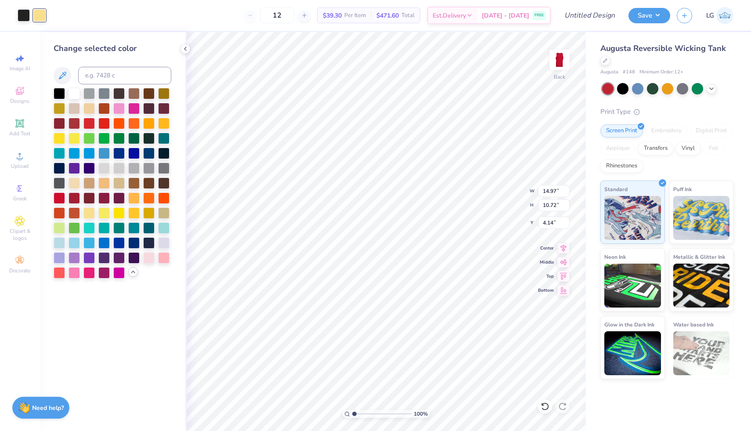
type input "12.74"
type input "9.12"
type input "3.69"
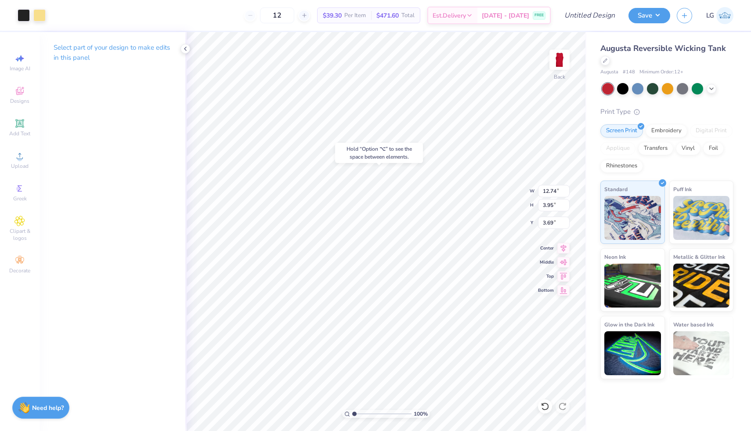
type input "3.94"
click at [542, 405] on icon at bounding box center [543, 404] width 2 height 2
type input "3.43"
type input "14.23"
type input "4.41"
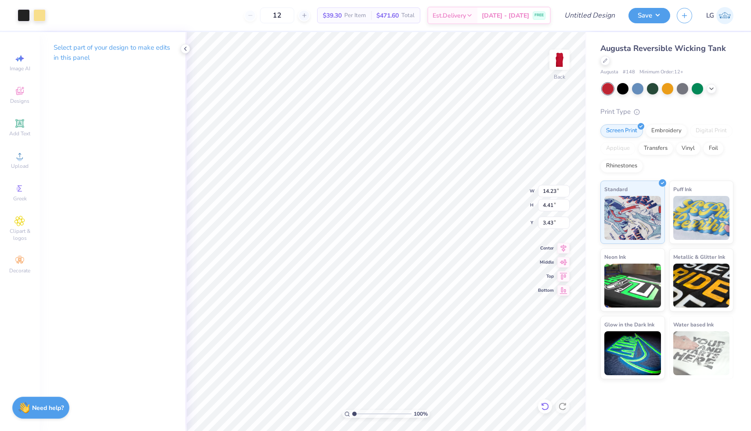
type input "3.48"
type input "14.93"
type input "4.62"
type input "3.49"
type input "14.20"
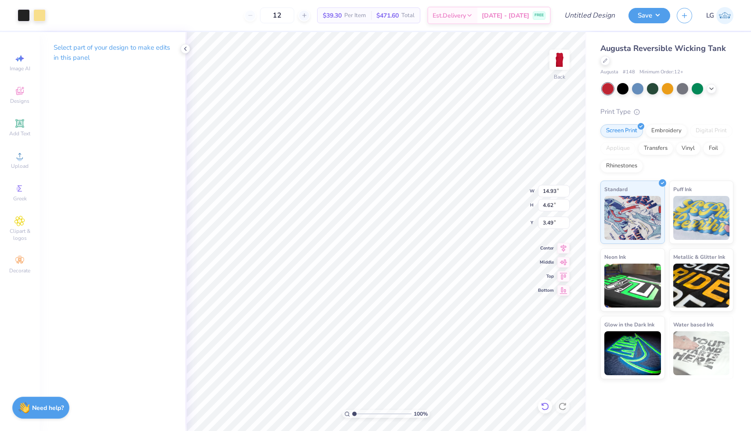
type input "4.40"
click at [542, 402] on icon at bounding box center [545, 406] width 9 height 9
type input "3.49"
click at [542, 402] on icon at bounding box center [545, 406] width 9 height 9
type input "14.93"
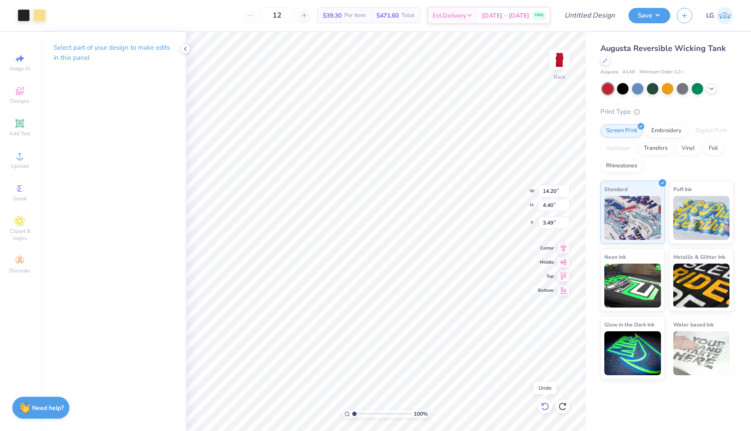
type input "4.62"
click at [543, 402] on icon at bounding box center [545, 406] width 9 height 9
type input "14.23"
type input "4.41"
click at [543, 402] on icon at bounding box center [545, 406] width 9 height 9
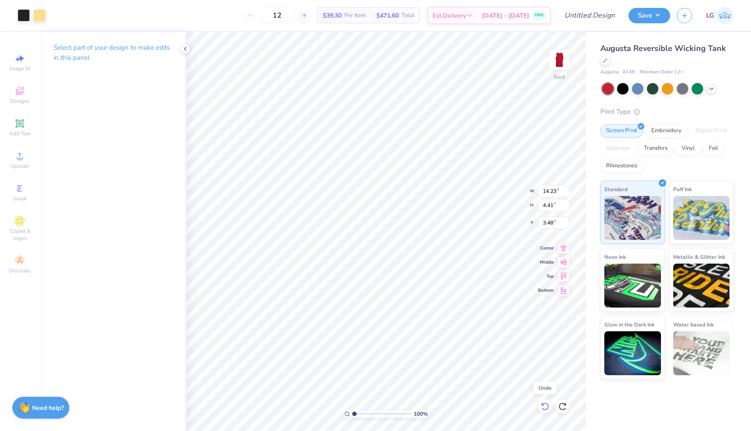
type input "3.43"
click at [543, 402] on icon at bounding box center [545, 406] width 9 height 9
type input "12.74"
type input "3.95"
click at [543, 402] on icon at bounding box center [545, 406] width 9 height 9
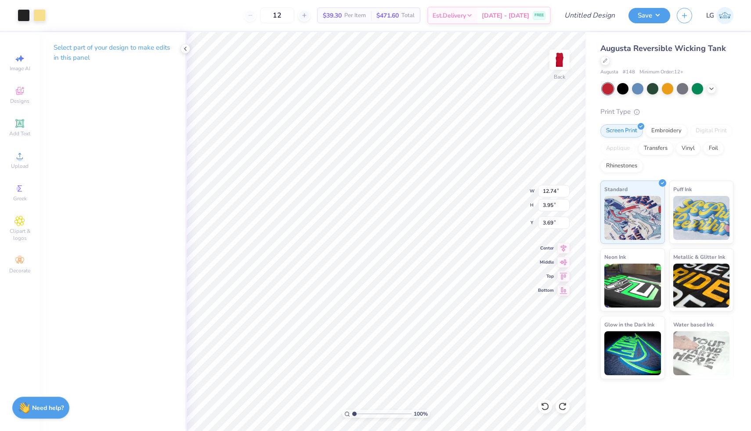
type input "3.19"
type input "13.55"
type input "4.20"
type input "14.47"
type input "4.48"
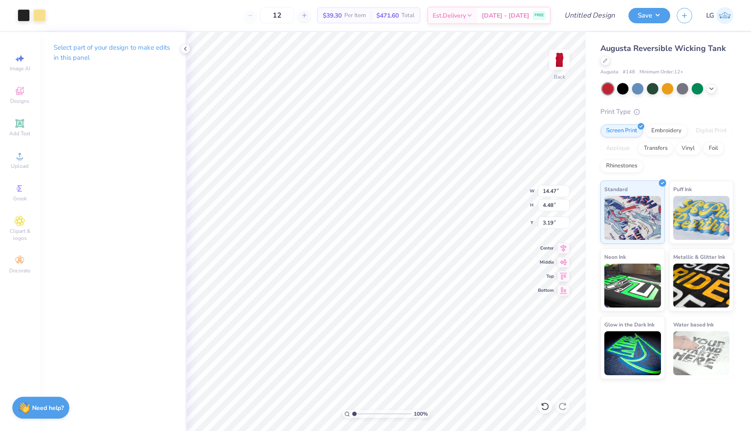
type input "3.25"
type input "4.55"
type input "3.69"
type input "7.66"
click at [20, 16] on div at bounding box center [24, 14] width 12 height 12
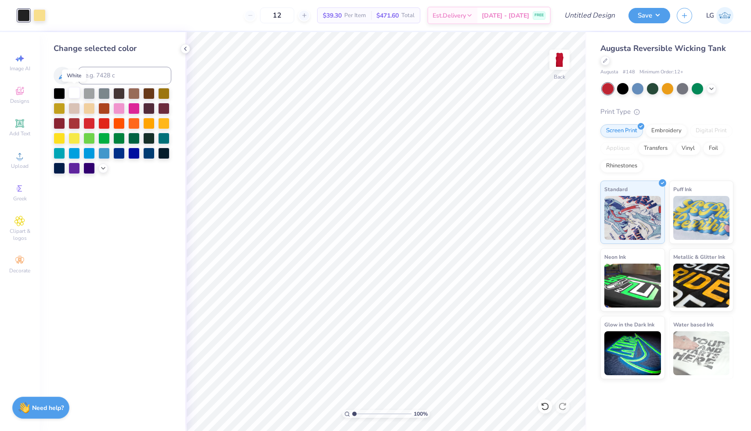
click at [76, 93] on div at bounding box center [73, 92] width 11 height 11
click at [57, 94] on div at bounding box center [59, 92] width 11 height 11
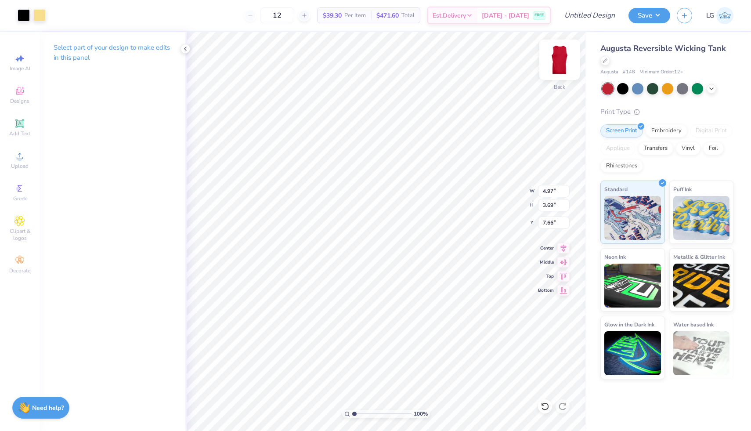
click at [556, 64] on img at bounding box center [559, 59] width 35 height 35
type input "3.66"
type input "10.06"
type input "7.47"
type input "3.95"
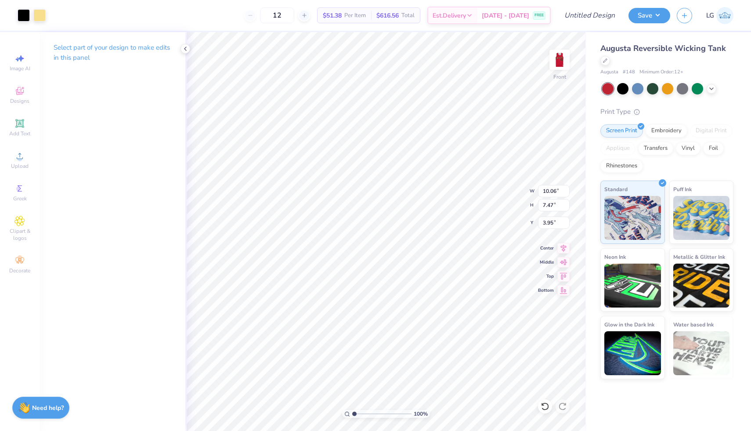
type input "11.54"
type input "8.56"
type input "3.65"
type input "13.41"
type input "9.96"
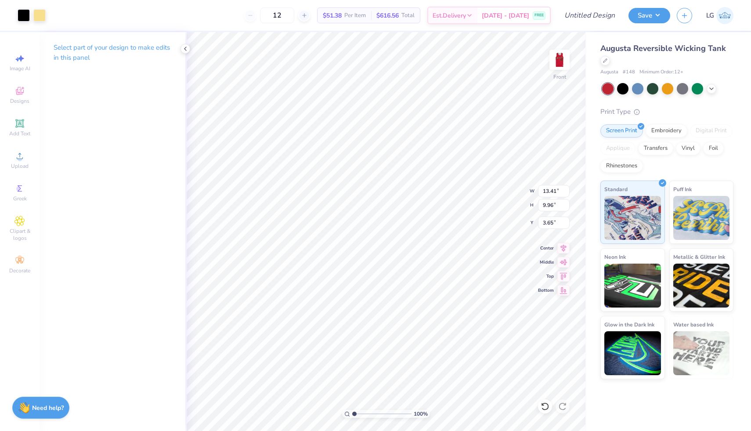
type input "13.01"
type input "9.66"
click at [562, 62] on img at bounding box center [559, 59] width 35 height 35
click at [559, 59] on img at bounding box center [559, 59] width 35 height 35
drag, startPoint x: 354, startPoint y: 412, endPoint x: 365, endPoint y: 414, distance: 11.6
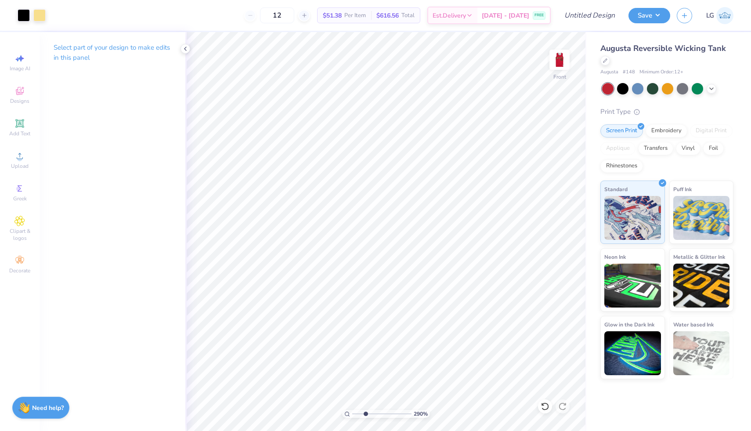
click at [365, 414] on input "range" at bounding box center [381, 414] width 59 height 8
drag, startPoint x: 365, startPoint y: 413, endPoint x: 320, endPoint y: 411, distance: 44.8
type input "1"
click at [352, 411] on input "range" at bounding box center [381, 414] width 59 height 8
click at [557, 63] on img at bounding box center [559, 59] width 35 height 35
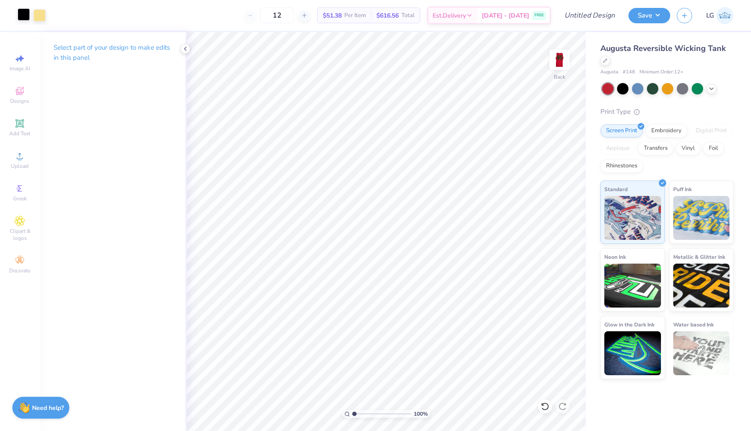
click at [18, 16] on div at bounding box center [24, 14] width 12 height 12
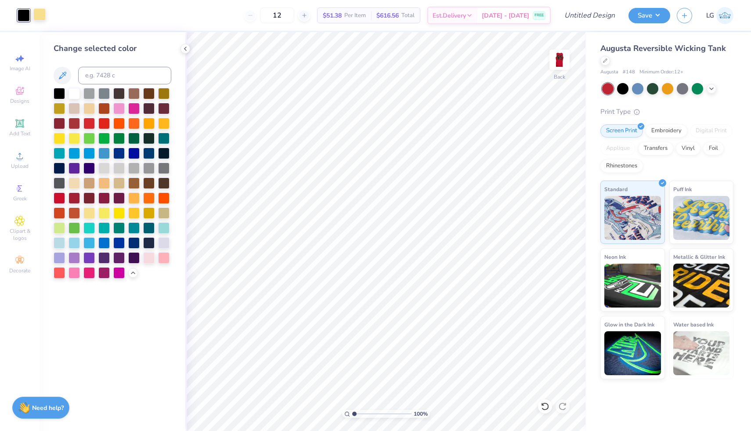
click at [40, 20] on div at bounding box center [39, 14] width 12 height 12
click at [74, 92] on div at bounding box center [73, 92] width 11 height 11
click at [20, 14] on div at bounding box center [24, 14] width 12 height 12
click at [89, 214] on div at bounding box center [88, 211] width 11 height 11
click at [105, 212] on div at bounding box center [103, 211] width 11 height 11
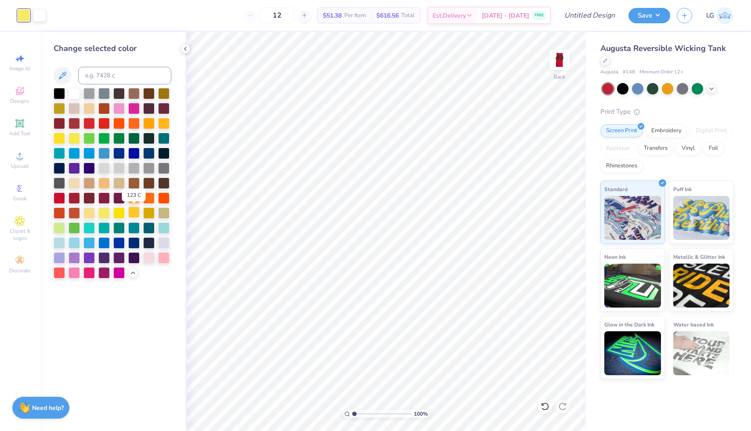
click at [137, 214] on div at bounding box center [133, 211] width 11 height 11
click at [563, 60] on img at bounding box center [559, 59] width 35 height 35
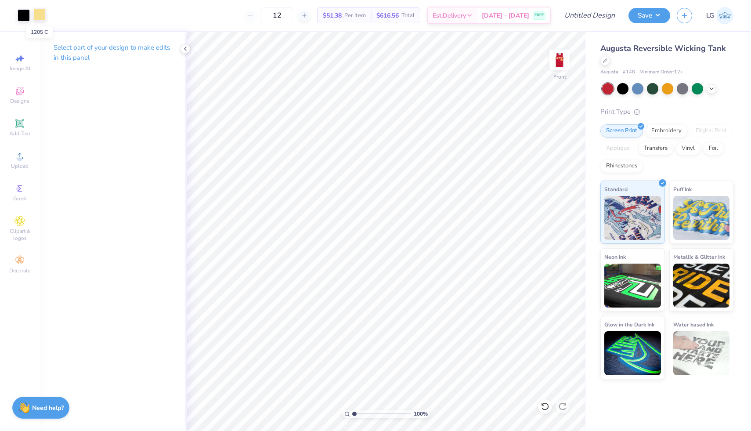
click at [39, 17] on div at bounding box center [39, 14] width 12 height 12
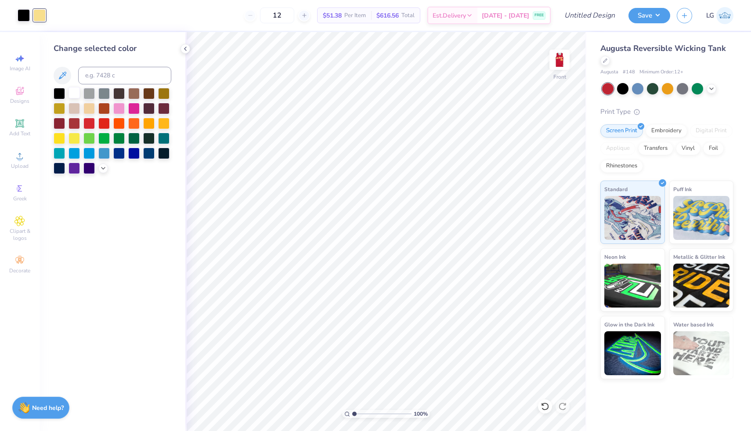
click at [76, 94] on div at bounding box center [73, 92] width 11 height 11
click at [23, 9] on div at bounding box center [24, 14] width 12 height 12
click at [103, 168] on polyline at bounding box center [103, 167] width 4 height 2
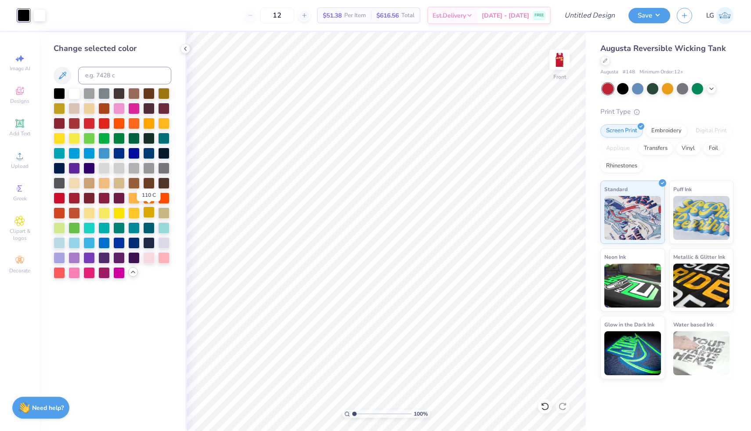
click at [146, 210] on div at bounding box center [148, 211] width 11 height 11
click at [135, 211] on div at bounding box center [133, 211] width 11 height 11
click at [556, 67] on img at bounding box center [559, 59] width 35 height 35
click at [556, 67] on img at bounding box center [560, 60] width 18 height 18
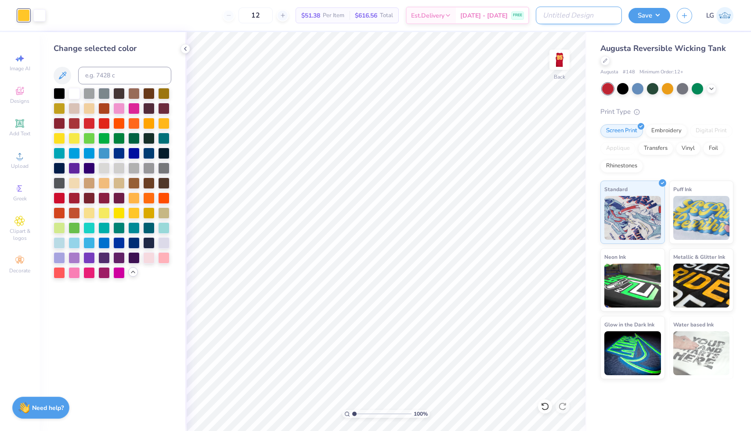
click at [593, 16] on input "Design Title" at bounding box center [579, 16] width 86 height 18
type input "basketball"
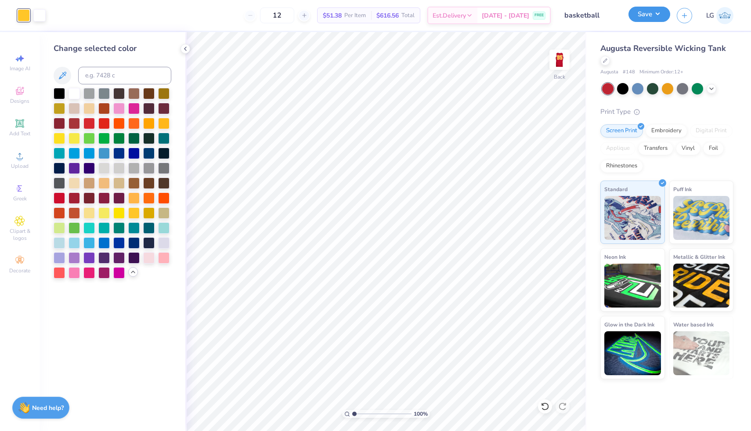
click at [656, 16] on button "Save" at bounding box center [649, 14] width 42 height 15
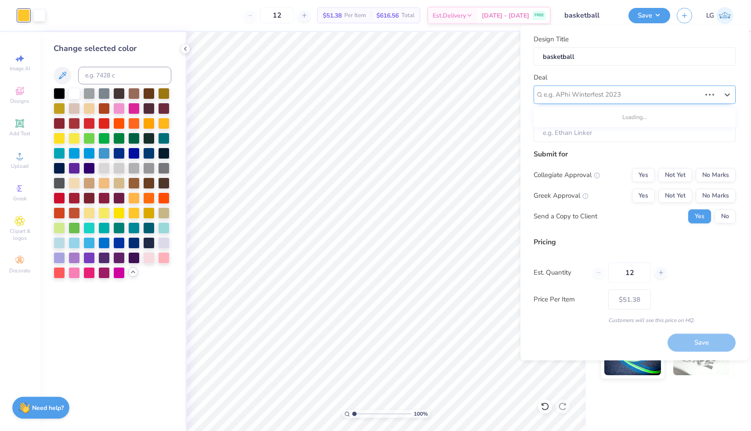
click at [656, 102] on div "e.g. APhi Winterfest 2023" at bounding box center [634, 94] width 202 height 18
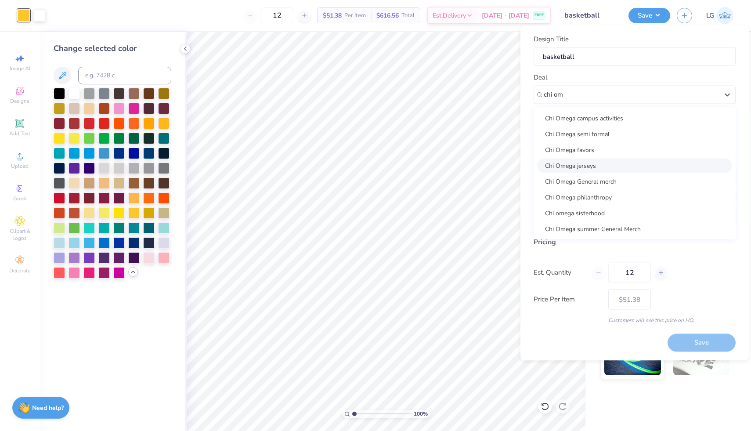
click at [642, 162] on div "Chi Omega jerseys" at bounding box center [634, 165] width 195 height 14
type input "chi om"
type input "Lauren Gonzalvo"
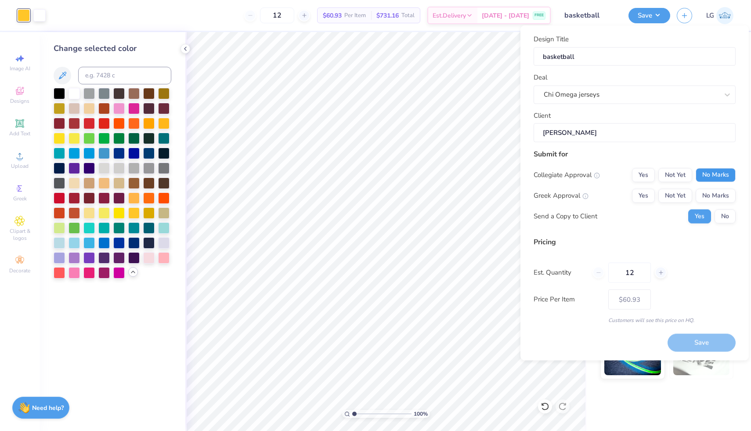
click at [716, 178] on button "No Marks" at bounding box center [716, 175] width 40 height 14
click at [644, 195] on button "Yes" at bounding box center [643, 195] width 23 height 14
click at [695, 339] on button "Save" at bounding box center [701, 343] width 68 height 18
type input "$60.93"
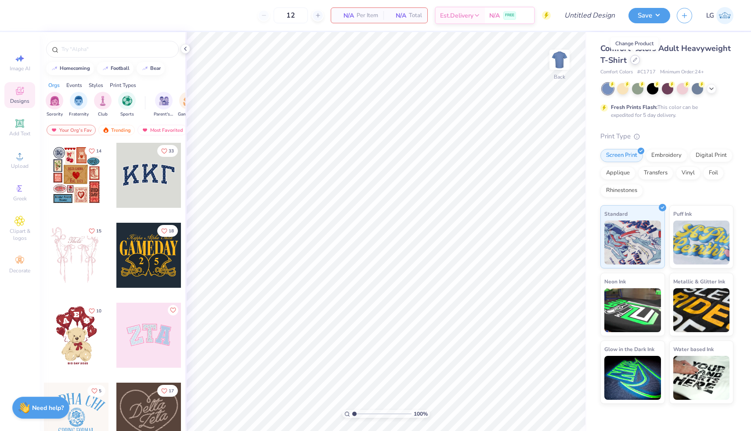
click at [632, 62] on div at bounding box center [635, 60] width 10 height 10
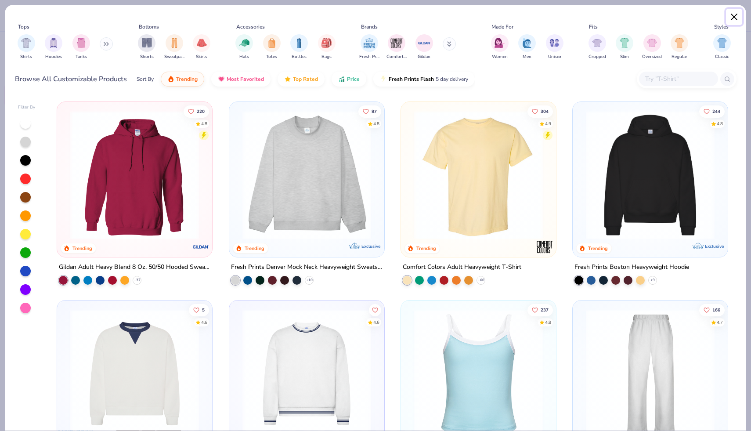
click at [735, 16] on button "Close" at bounding box center [734, 17] width 17 height 17
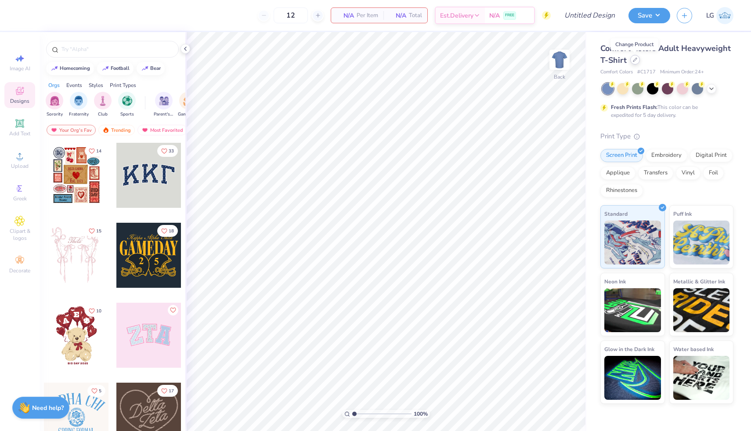
click at [636, 60] on div at bounding box center [635, 60] width 10 height 10
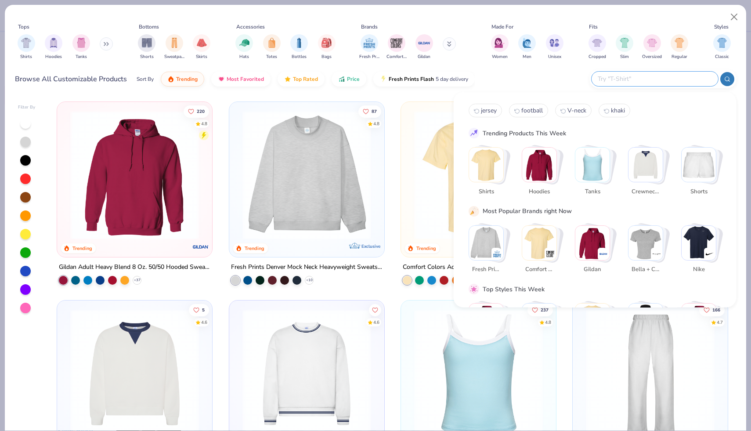
click at [648, 77] on input "text" at bounding box center [654, 79] width 115 height 10
type input "baseball"
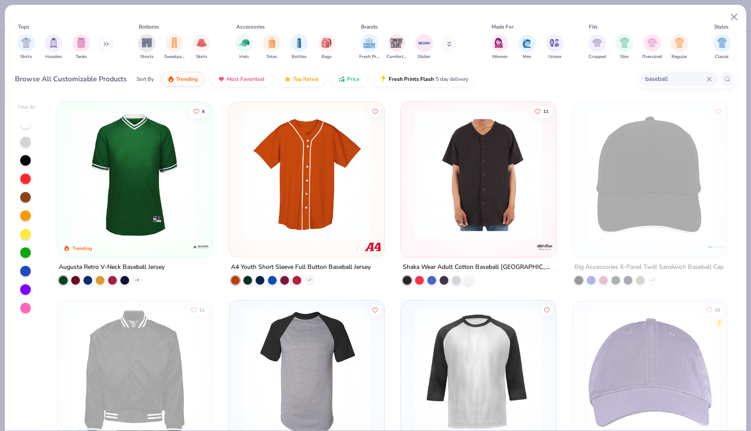
click at [454, 185] on img at bounding box center [478, 175] width 137 height 129
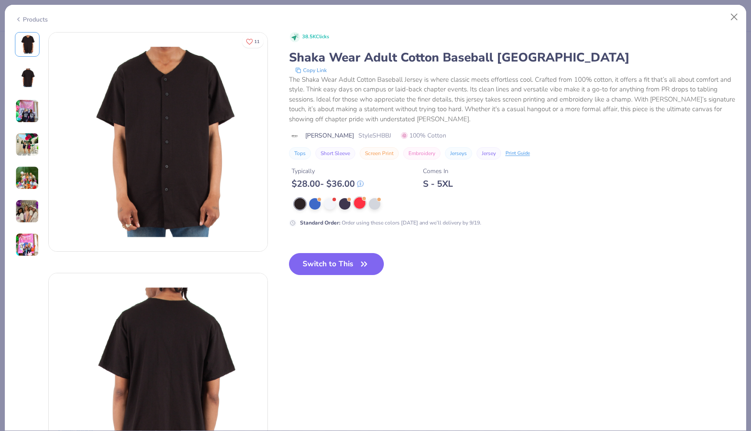
click at [362, 203] on div at bounding box center [359, 202] width 11 height 11
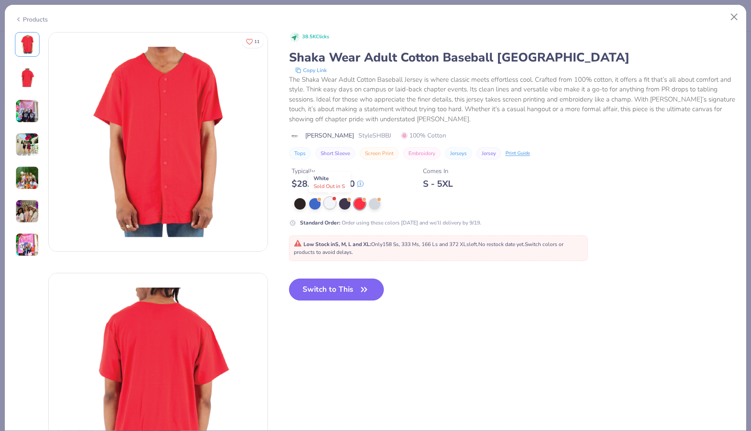
click at [331, 202] on div at bounding box center [329, 202] width 11 height 11
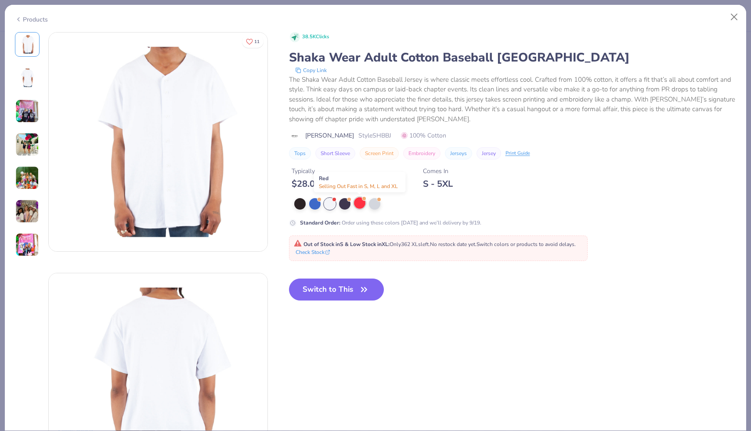
click at [360, 203] on div at bounding box center [359, 202] width 11 height 11
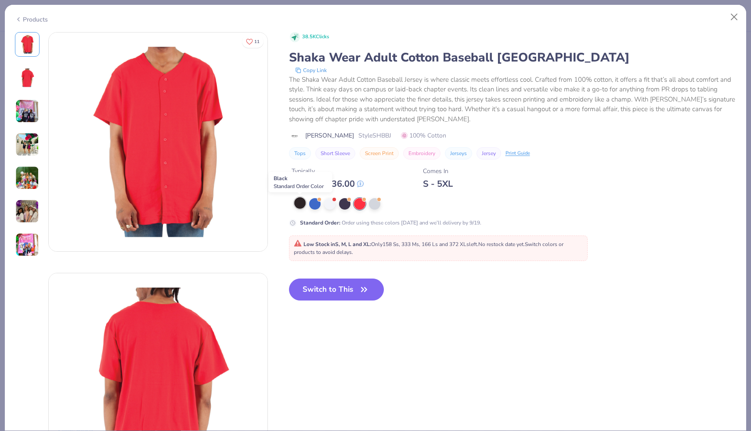
click at [301, 203] on div at bounding box center [299, 202] width 11 height 11
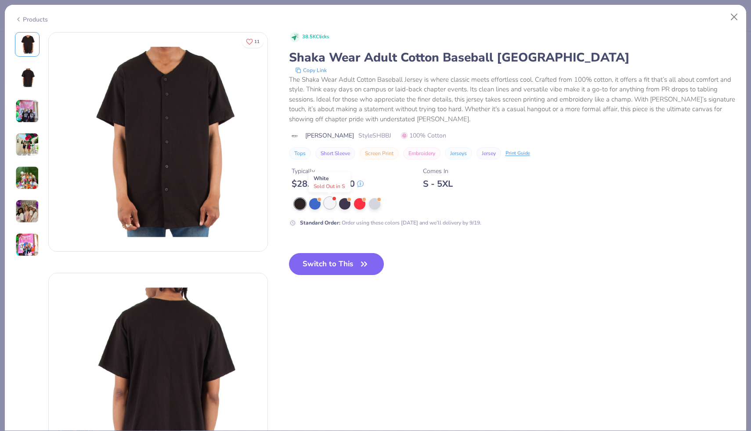
click at [332, 202] on div at bounding box center [329, 202] width 11 height 11
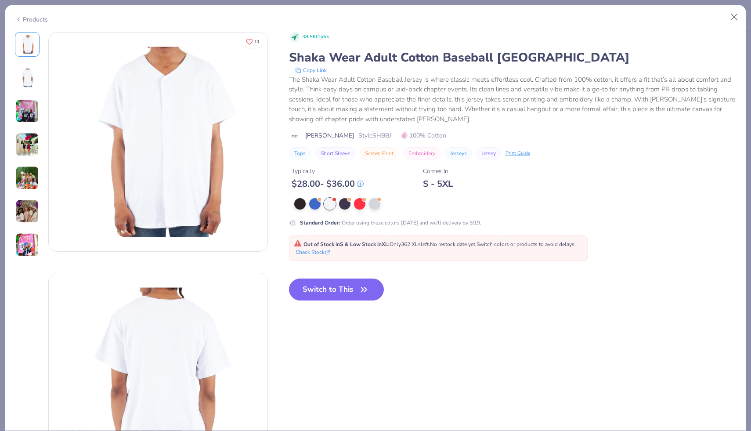
click at [25, 151] on img at bounding box center [27, 145] width 24 height 24
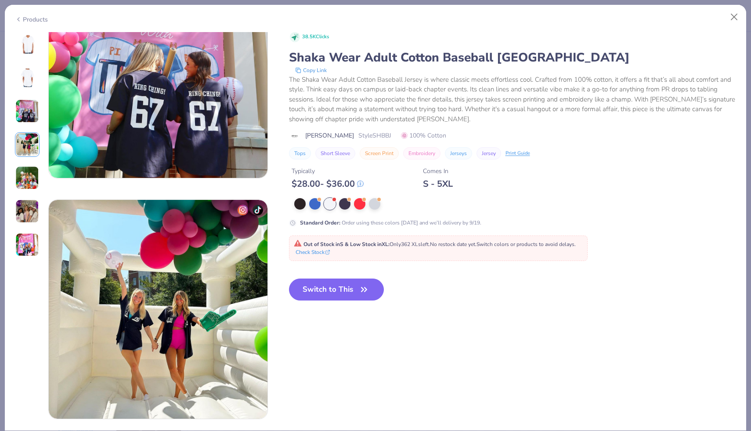
scroll to position [722, 0]
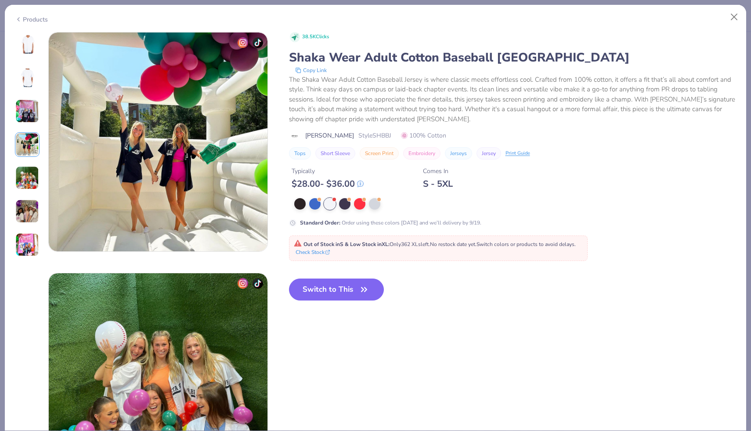
click at [27, 177] on img at bounding box center [27, 178] width 24 height 24
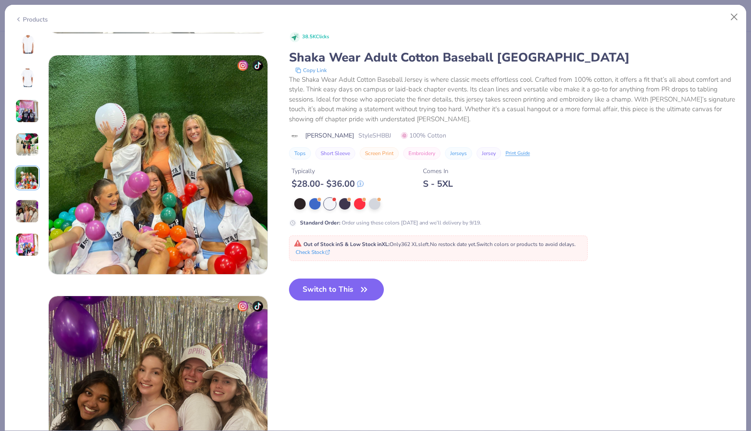
scroll to position [962, 0]
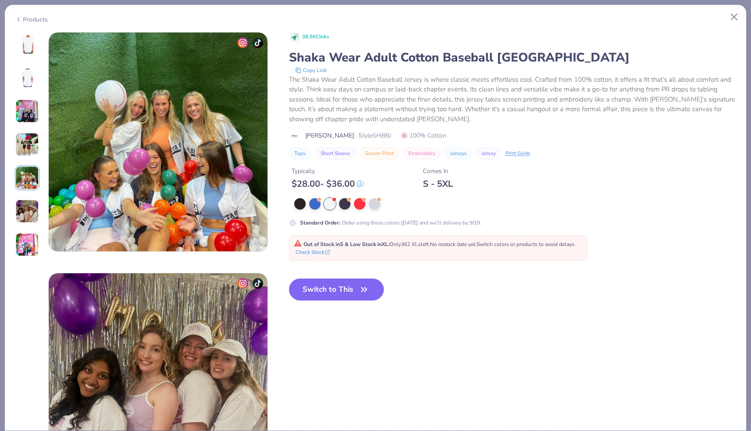
click at [31, 207] on img at bounding box center [27, 211] width 24 height 24
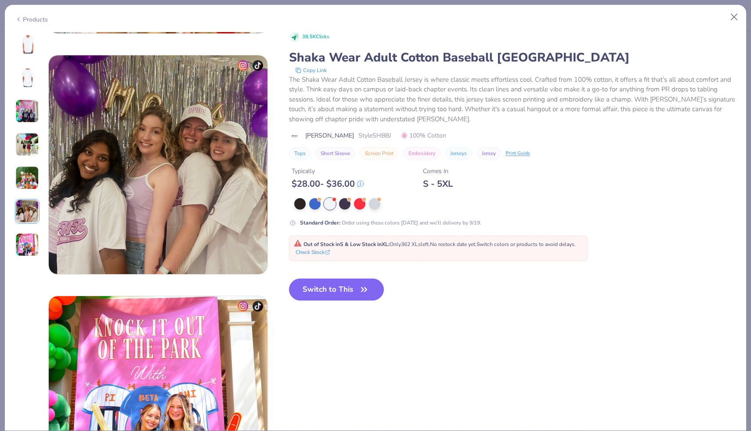
scroll to position [1203, 0]
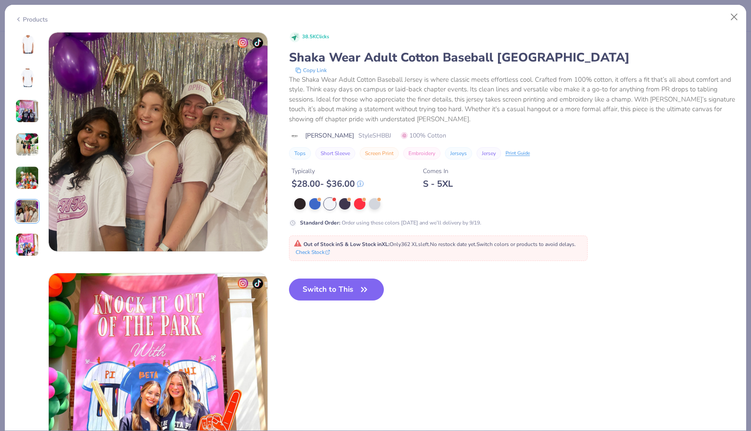
click at [361, 288] on icon "button" at bounding box center [364, 289] width 12 height 12
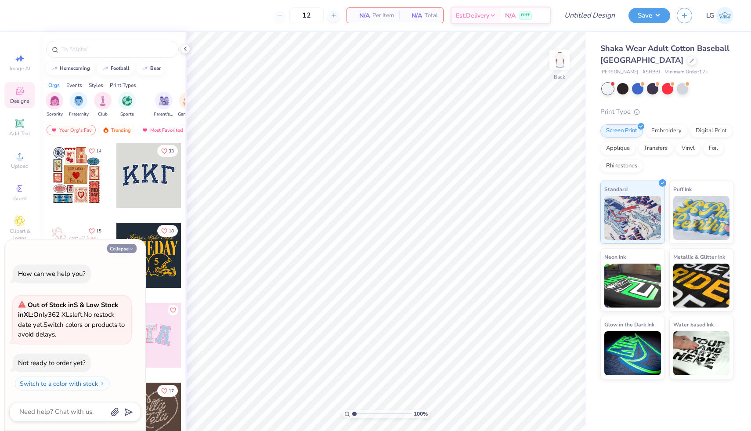
click at [122, 248] on button "Collapse" at bounding box center [121, 248] width 29 height 9
type textarea "x"
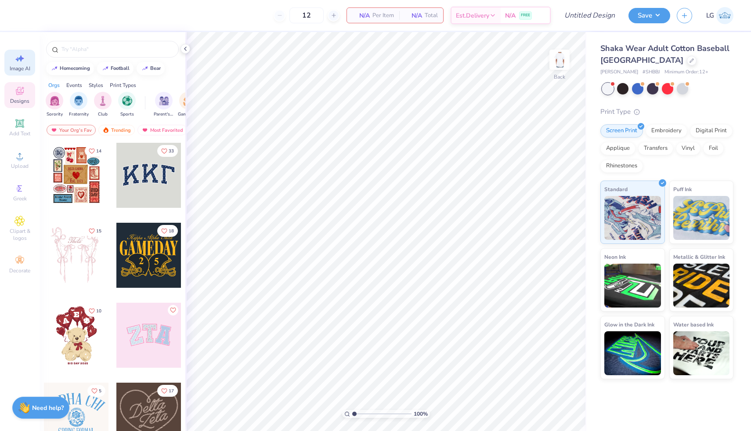
click at [21, 62] on icon at bounding box center [19, 58] width 11 height 11
select select "4"
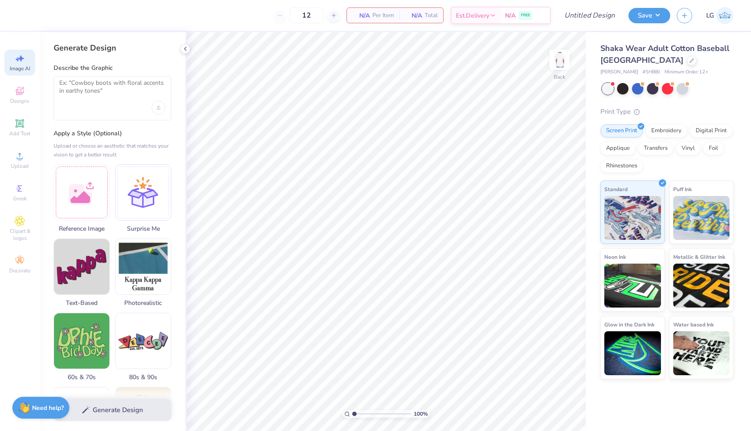
click at [100, 75] on div "Describe the Graphic" at bounding box center [113, 92] width 118 height 57
click at [100, 90] on textarea at bounding box center [112, 90] width 106 height 22
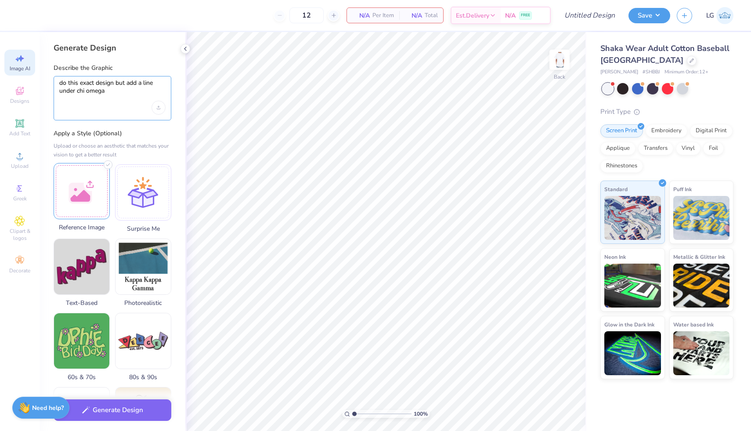
type textarea "do this exact design but add a line under chi omega"
click at [72, 177] on div at bounding box center [82, 191] width 56 height 56
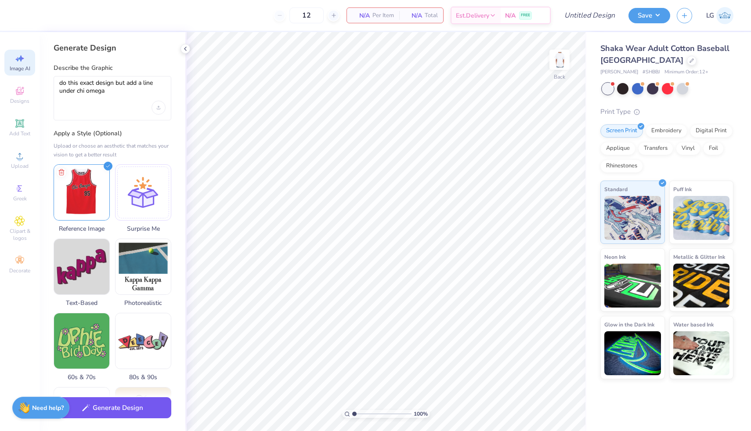
click at [136, 408] on button "Generate Design" at bounding box center [113, 408] width 118 height 22
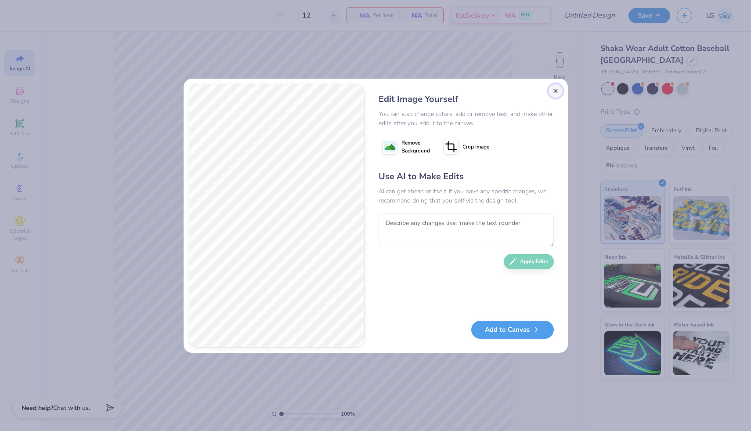
click at [552, 93] on button "Close" at bounding box center [555, 91] width 14 height 14
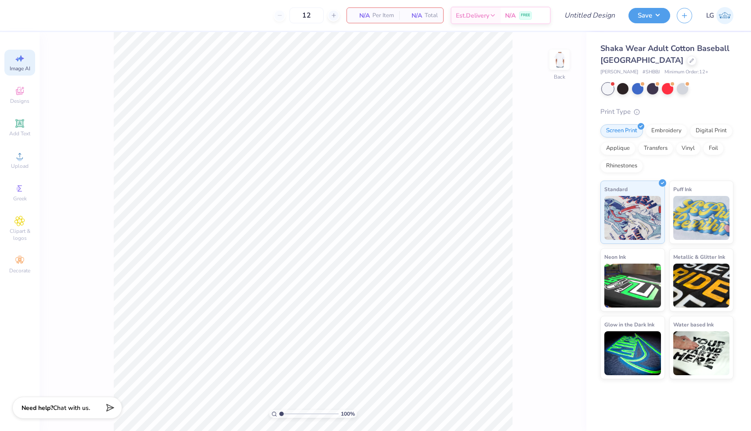
scroll to position [0, 20]
click at [25, 65] on span "Image AI" at bounding box center [20, 68] width 21 height 7
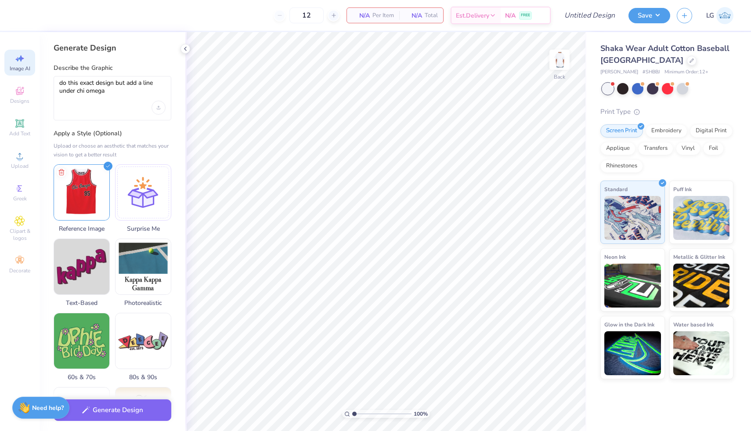
scroll to position [0, 0]
click at [108, 166] on icon at bounding box center [108, 164] width 9 height 9
click at [61, 169] on icon at bounding box center [61, 171] width 11 height 11
click at [82, 188] on div at bounding box center [82, 191] width 56 height 56
drag, startPoint x: 115, startPoint y: 89, endPoint x: 59, endPoint y: 82, distance: 56.7
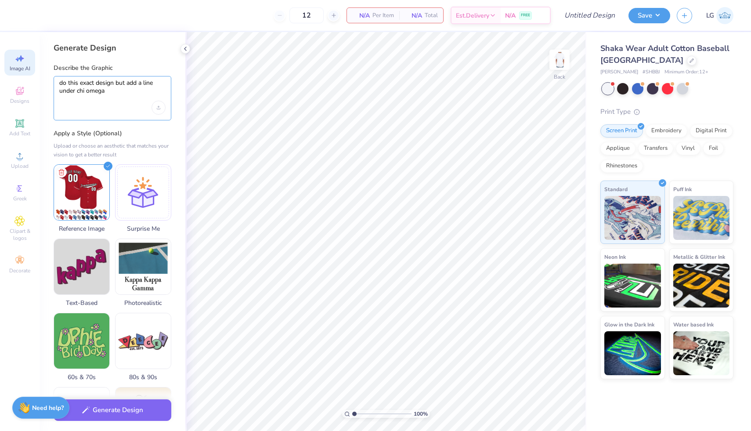
click at [59, 81] on textarea "do this exact design but add a line under chi omega" at bounding box center [112, 90] width 106 height 22
type textarea "change teamname to Chi Omega and the 00 to 95"
click at [118, 413] on button "Generate Design" at bounding box center [113, 408] width 118 height 22
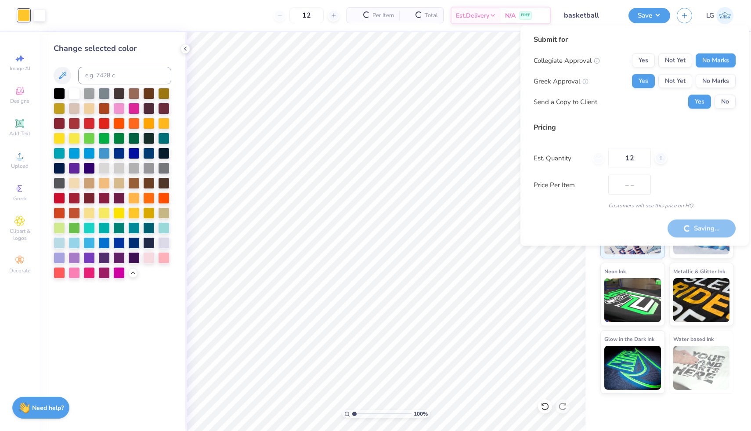
type input "$51.38"
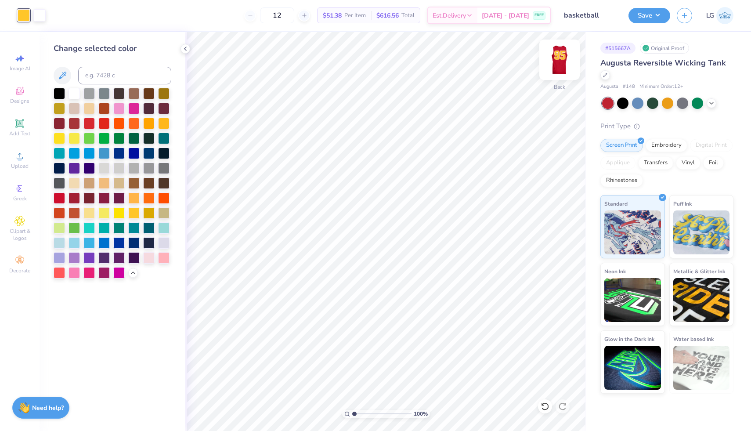
click at [561, 57] on img at bounding box center [559, 59] width 35 height 35
click at [561, 57] on img at bounding box center [560, 60] width 18 height 18
click at [288, 19] on input "12" at bounding box center [277, 15] width 34 height 16
click at [291, 18] on input "12" at bounding box center [277, 15] width 34 height 16
type input "1"
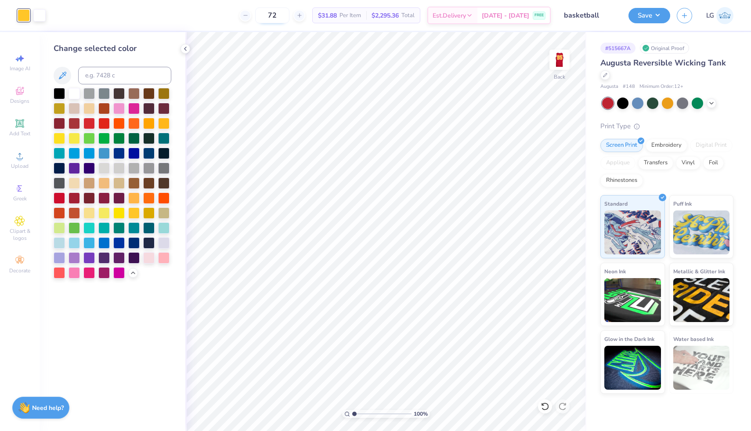
click at [285, 17] on input "72" at bounding box center [272, 15] width 34 height 16
type input "7"
type input "83"
click at [218, 9] on div "83 $31.55 Per Item $2,618.65 Total Est. Delivery [DATE] - [DATE] FREE" at bounding box center [301, 15] width 498 height 31
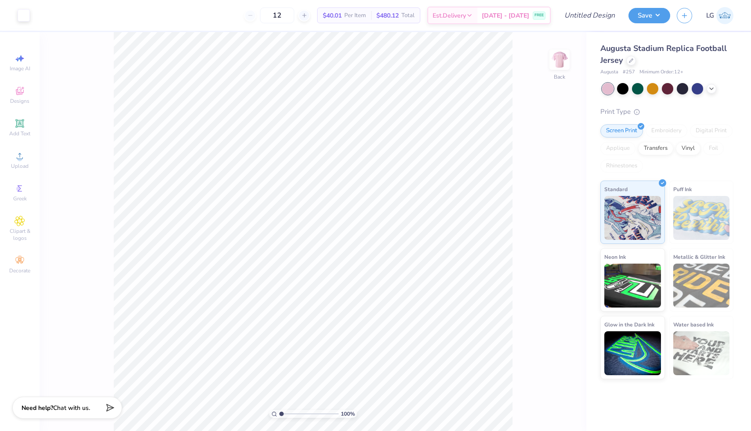
click at [618, 61] on span "Augusta Stadium Replica Football Jersey" at bounding box center [663, 54] width 126 height 22
drag, startPoint x: 621, startPoint y: 60, endPoint x: 615, endPoint y: 60, distance: 6.2
click at [615, 60] on span "Augusta Stadium Replica Football Jersey" at bounding box center [663, 54] width 126 height 22
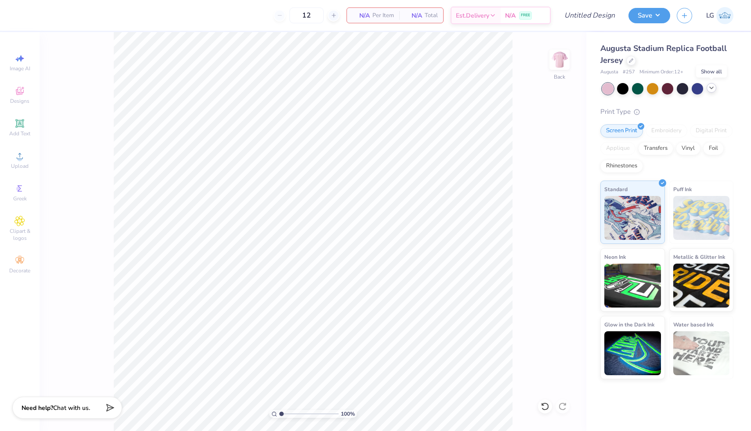
click at [710, 84] on icon at bounding box center [711, 87] width 7 height 7
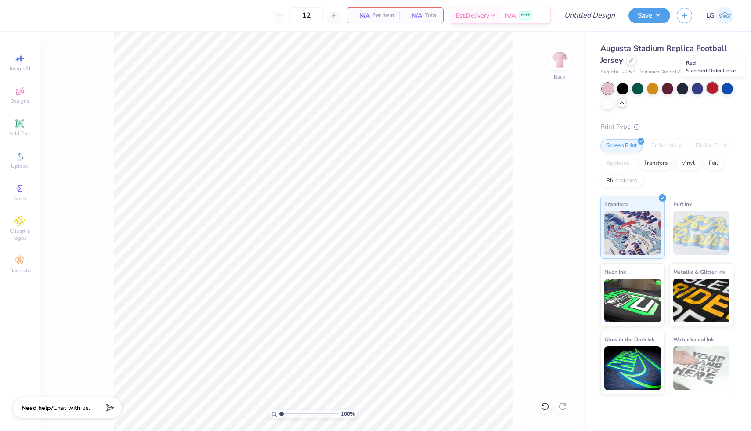
click at [711, 87] on div at bounding box center [712, 87] width 11 height 11
click at [539, 164] on div "100 % Back" at bounding box center [313, 231] width 547 height 399
click at [18, 62] on icon at bounding box center [19, 58] width 11 height 11
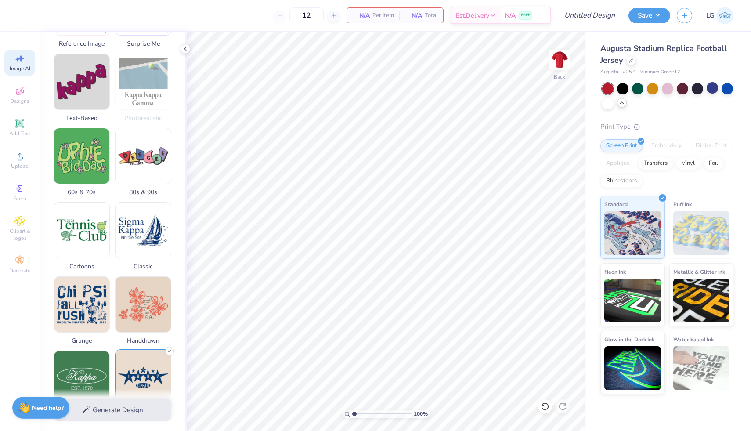
scroll to position [320, 0]
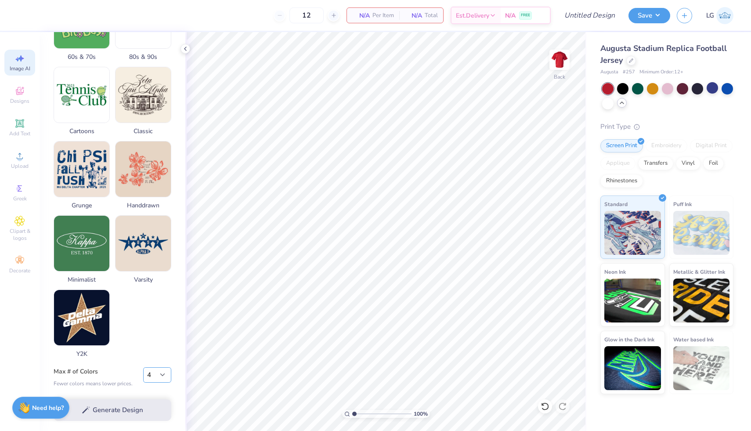
click at [160, 372] on select "1 2 3 4 5 6 7 8" at bounding box center [157, 375] width 28 height 16
select select "2"
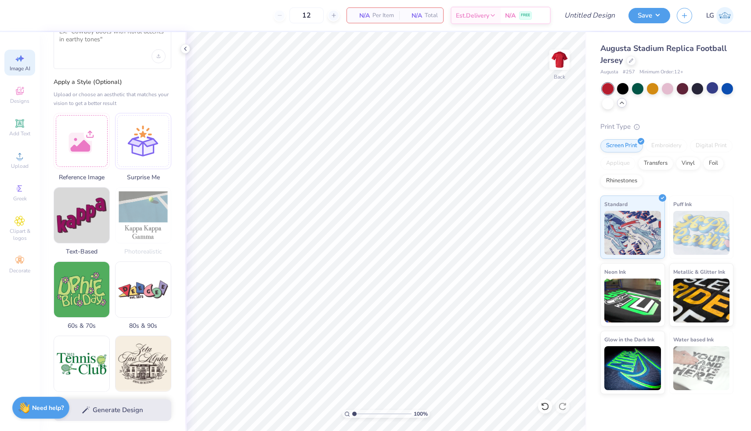
scroll to position [0, 0]
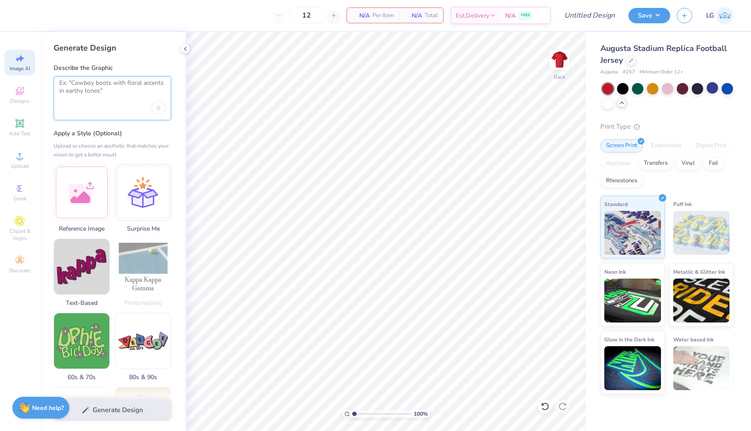
click at [87, 91] on textarea at bounding box center [112, 90] width 106 height 22
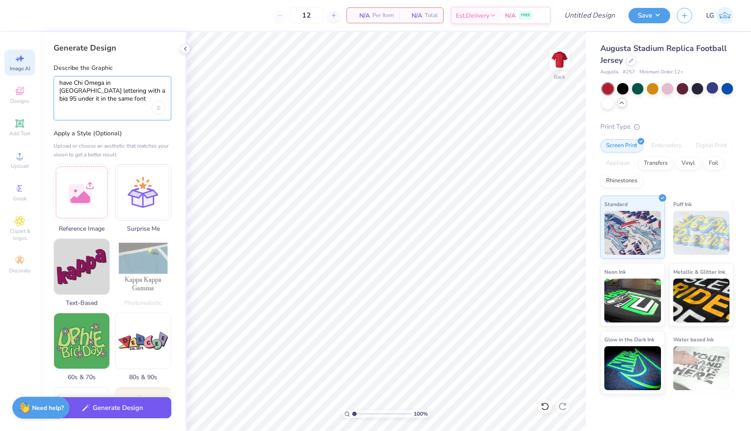
type textarea "have Chi Omega in jersey lettering with a big 95 under it in the same font"
click at [150, 404] on button "Generate Design" at bounding box center [113, 408] width 118 height 22
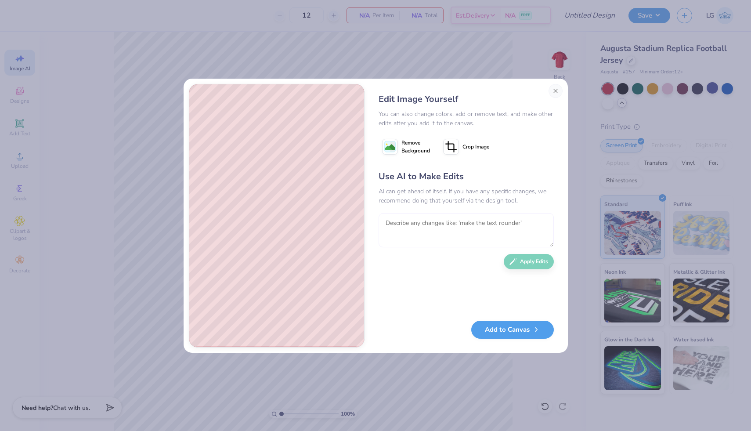
click at [417, 228] on textarea at bounding box center [465, 230] width 175 height 34
type textarea "make chi omega straight"
click at [525, 266] on button "Apply Edits" at bounding box center [529, 259] width 50 height 15
click at [428, 222] on textarea at bounding box center [465, 230] width 175 height 34
type textarea "make chi omega straight across"
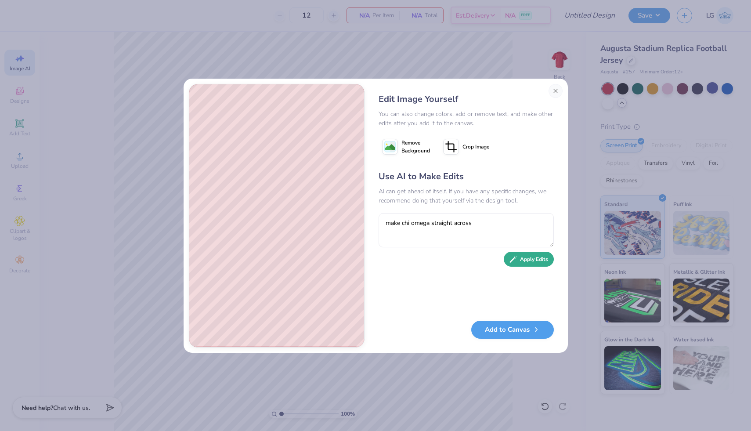
click at [522, 259] on button "Apply Edits" at bounding box center [529, 259] width 50 height 15
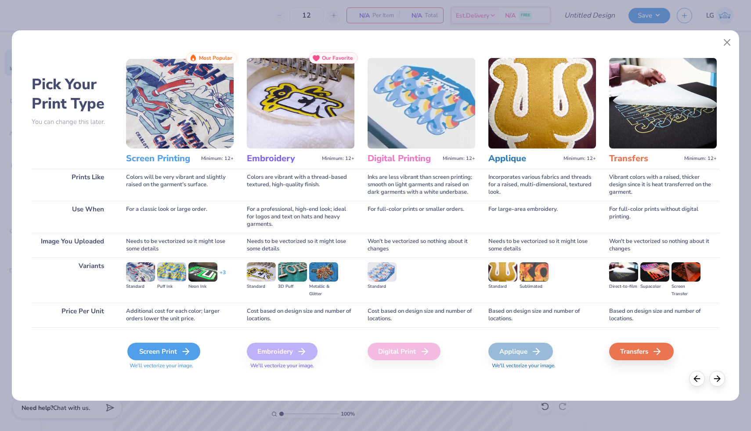
click at [152, 356] on div "Screen Print" at bounding box center [163, 351] width 73 height 18
click at [178, 350] on div "Screen Print" at bounding box center [163, 351] width 73 height 18
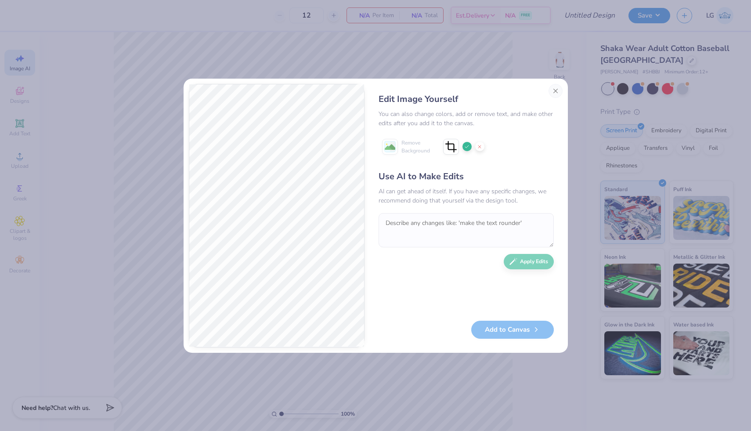
click at [467, 143] on div at bounding box center [466, 146] width 9 height 9
click at [429, 227] on textarea at bounding box center [465, 230] width 175 height 34
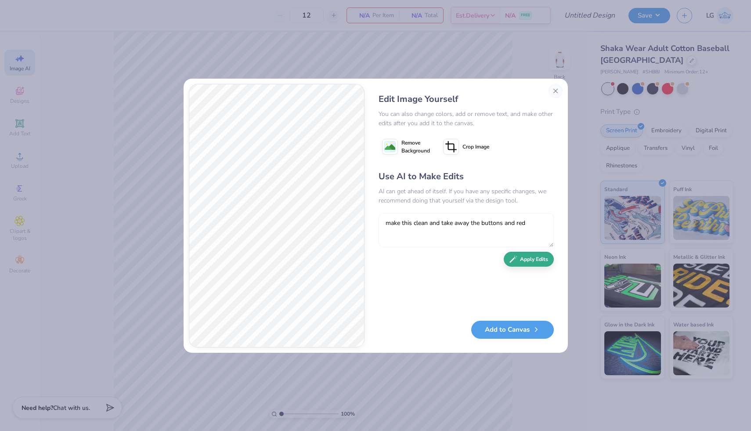
type textarea "make this clean and take away the buttons and red"
click at [528, 267] on div "Use AI to Make Edits AI can get ahead of itself. If you have any specific chang…" at bounding box center [465, 241] width 175 height 142
click at [528, 262] on button "Apply Edits" at bounding box center [529, 259] width 50 height 15
